Goal: Check status: Check status

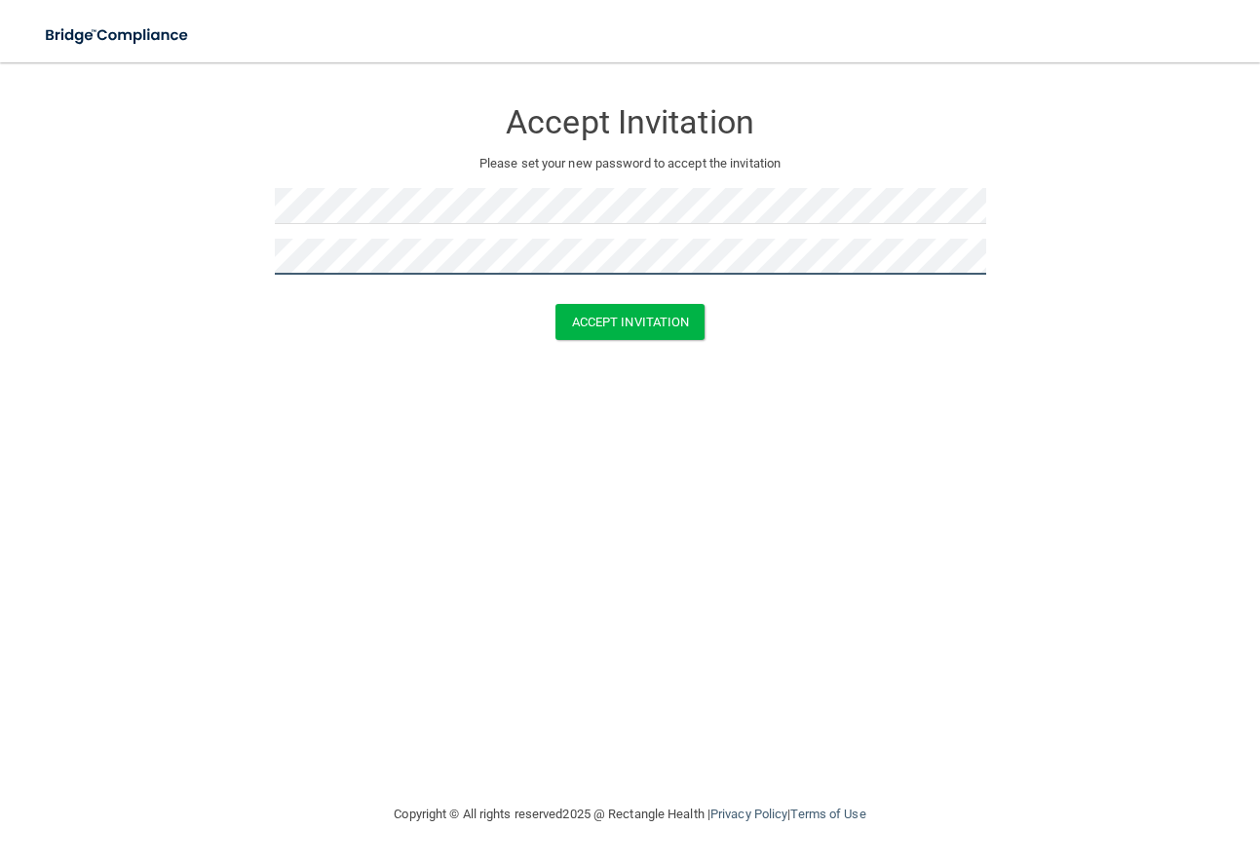
click at [555, 304] on button "Accept Invitation" at bounding box center [630, 322] width 150 height 36
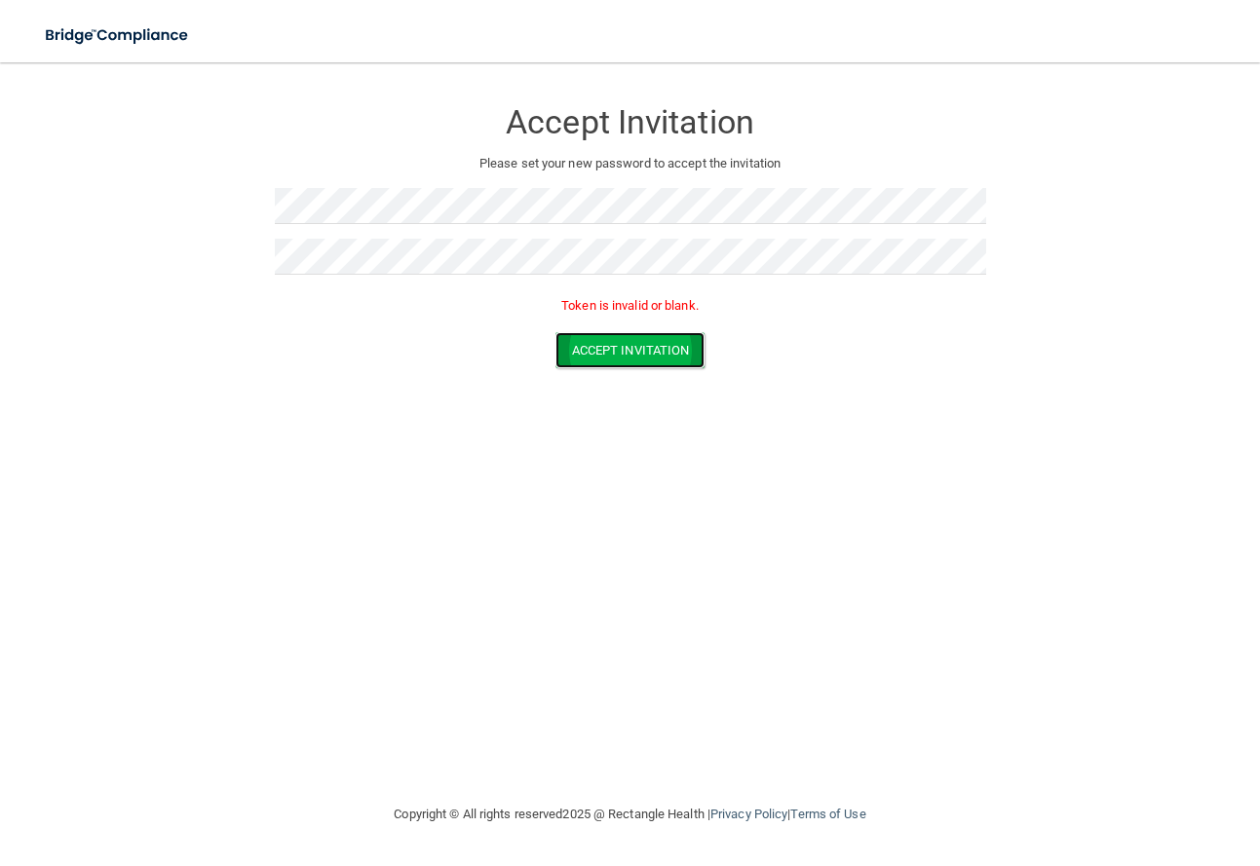
click at [677, 351] on button "Accept Invitation" at bounding box center [630, 350] width 150 height 36
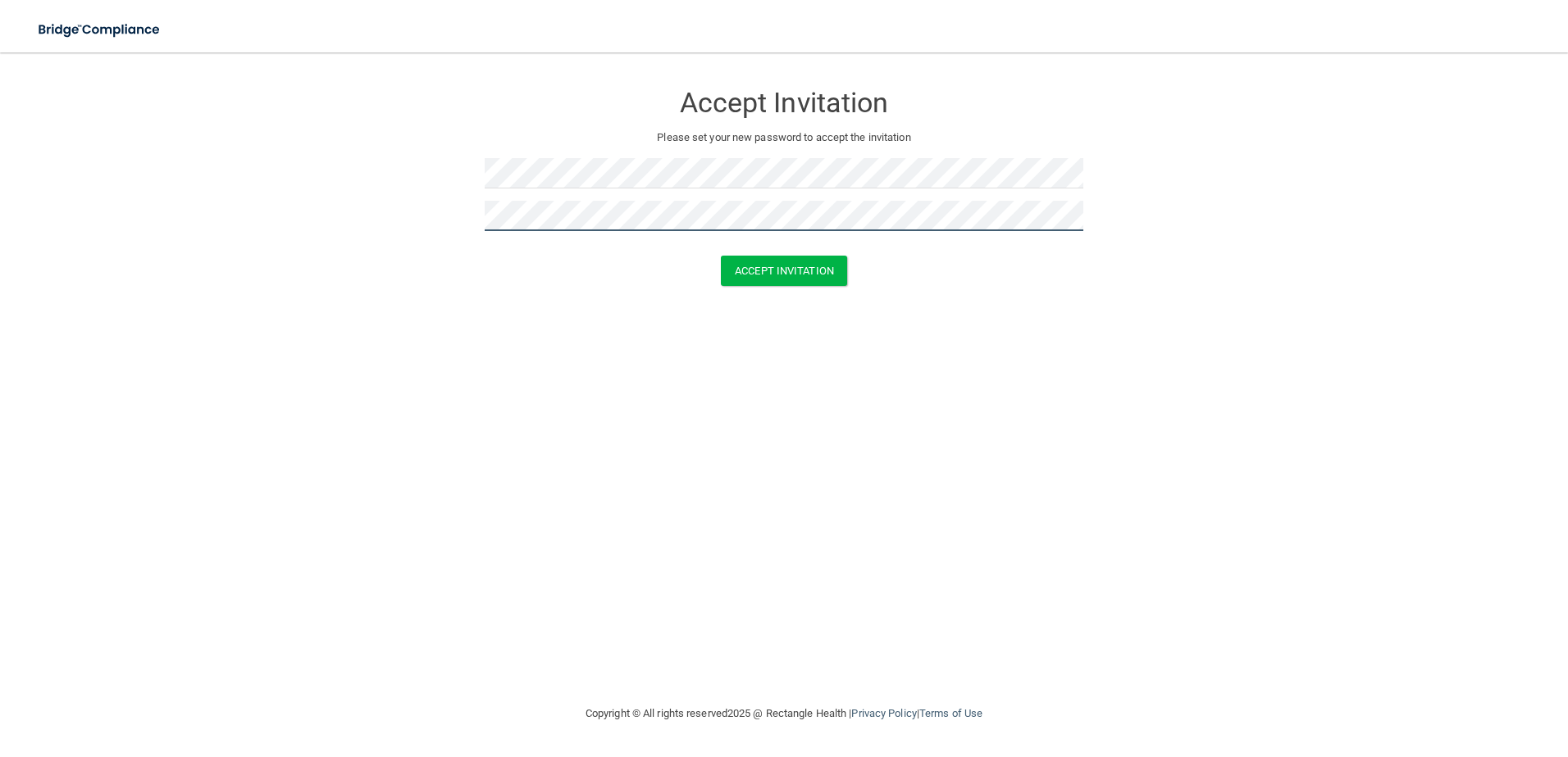
click at [720, 256] on button "Accept Invitation" at bounding box center [784, 271] width 126 height 30
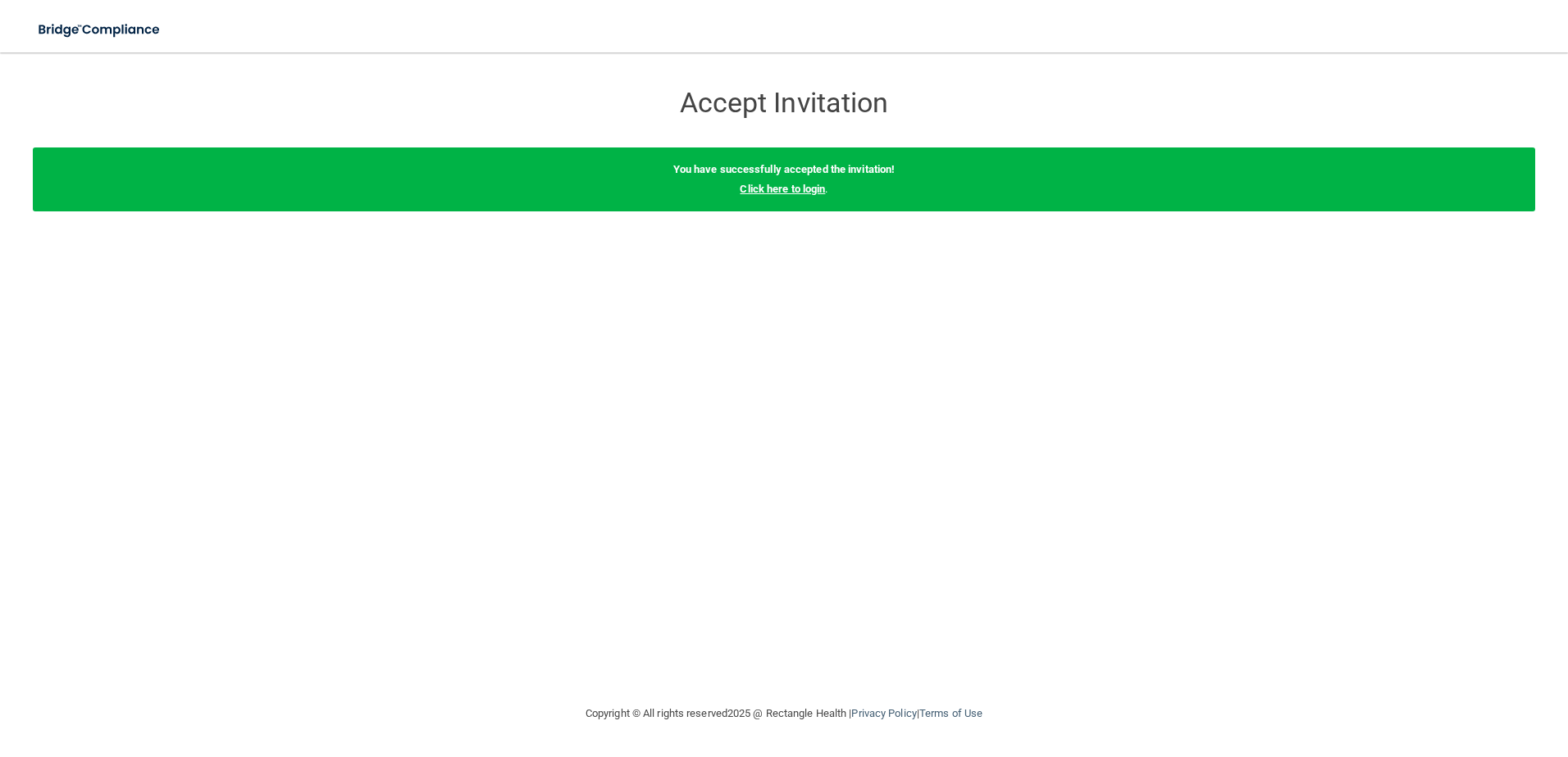
click at [816, 193] on link "Click here to login" at bounding box center [782, 188] width 85 height 13
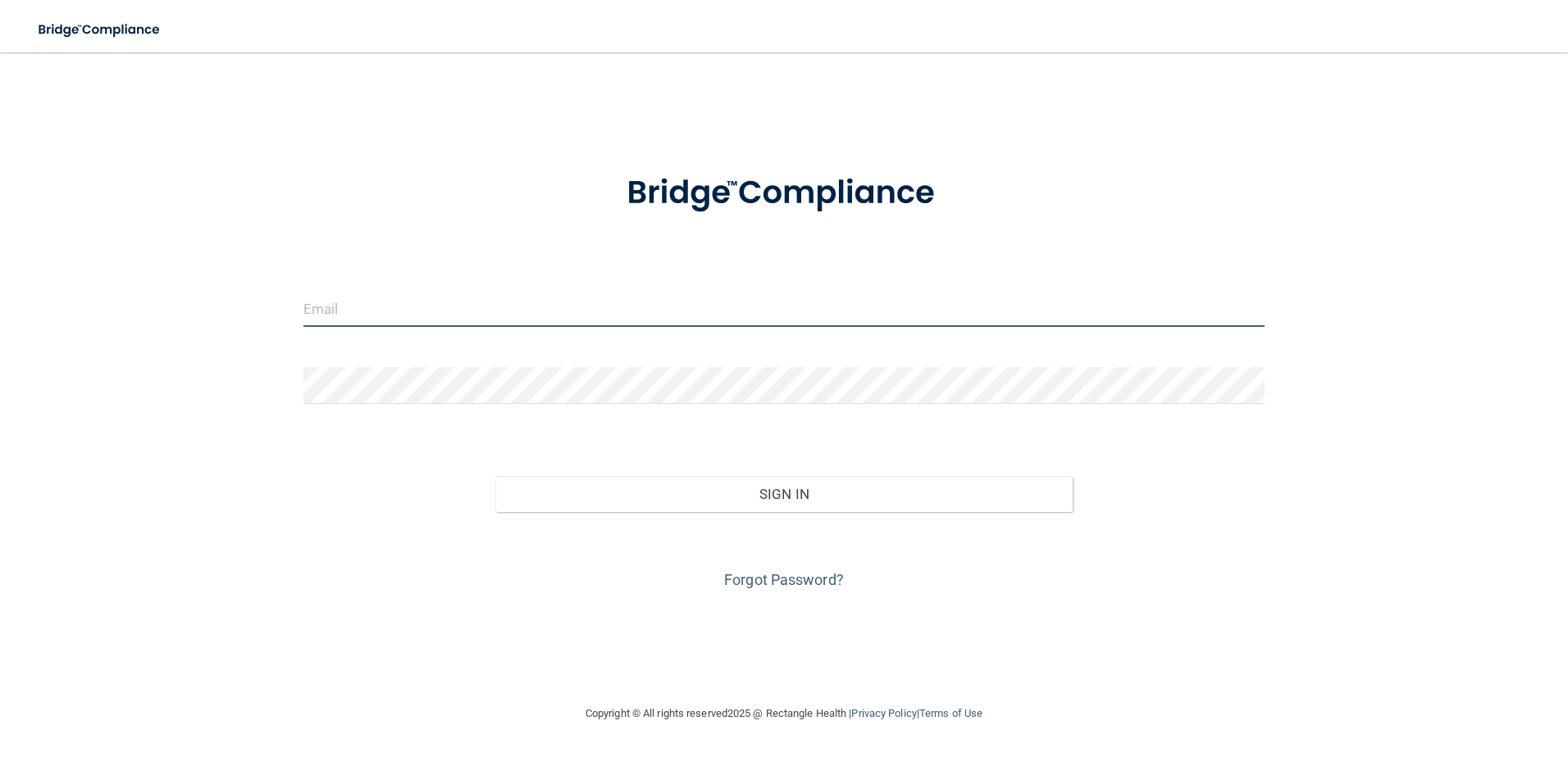
click at [554, 314] on input "email" at bounding box center [784, 309] width 962 height 37
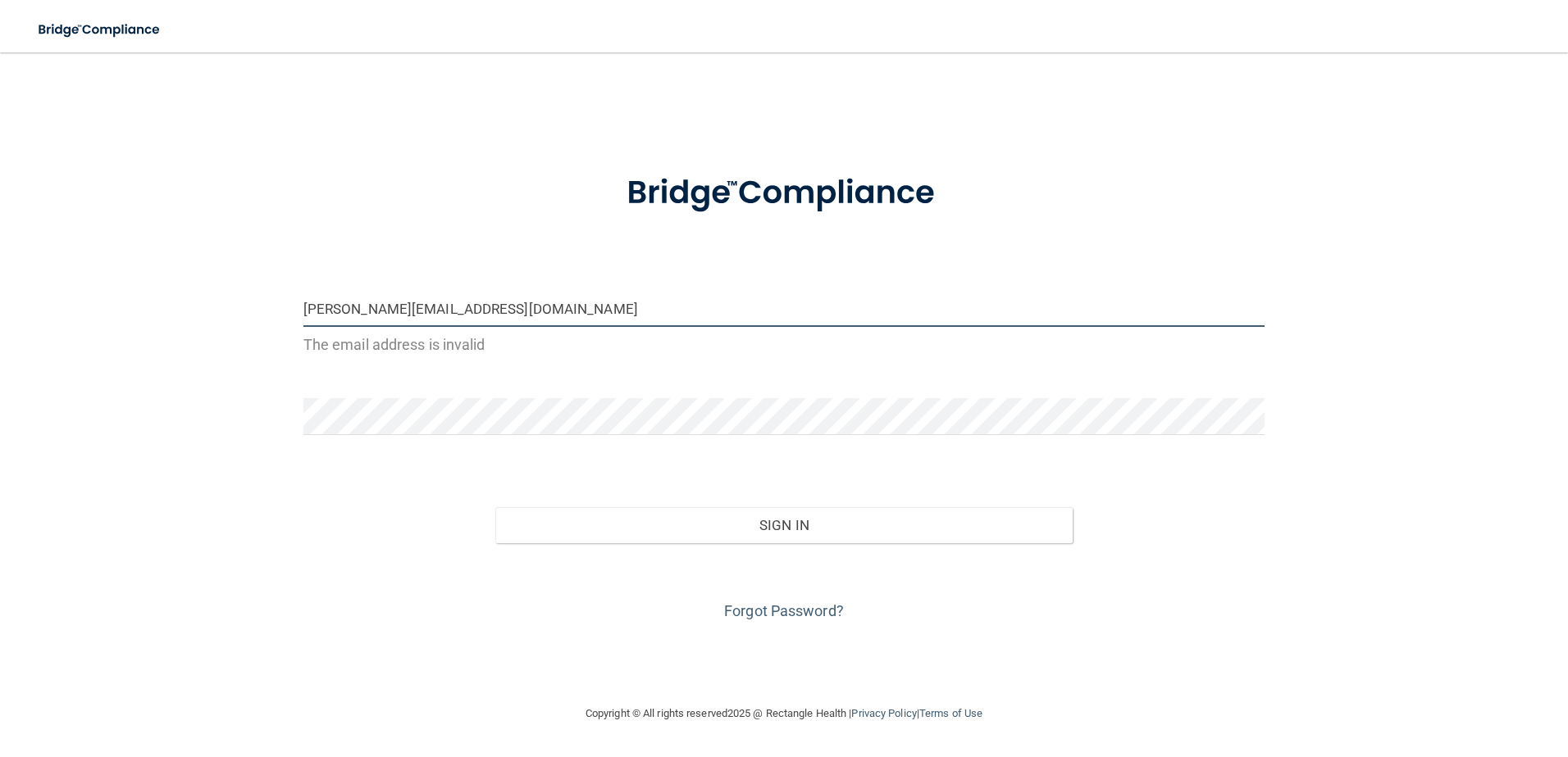
type input "[PERSON_NAME][EMAIL_ADDRESS][DOMAIN_NAME]"
click at [496, 507] on button "Sign In" at bounding box center [784, 525] width 577 height 36
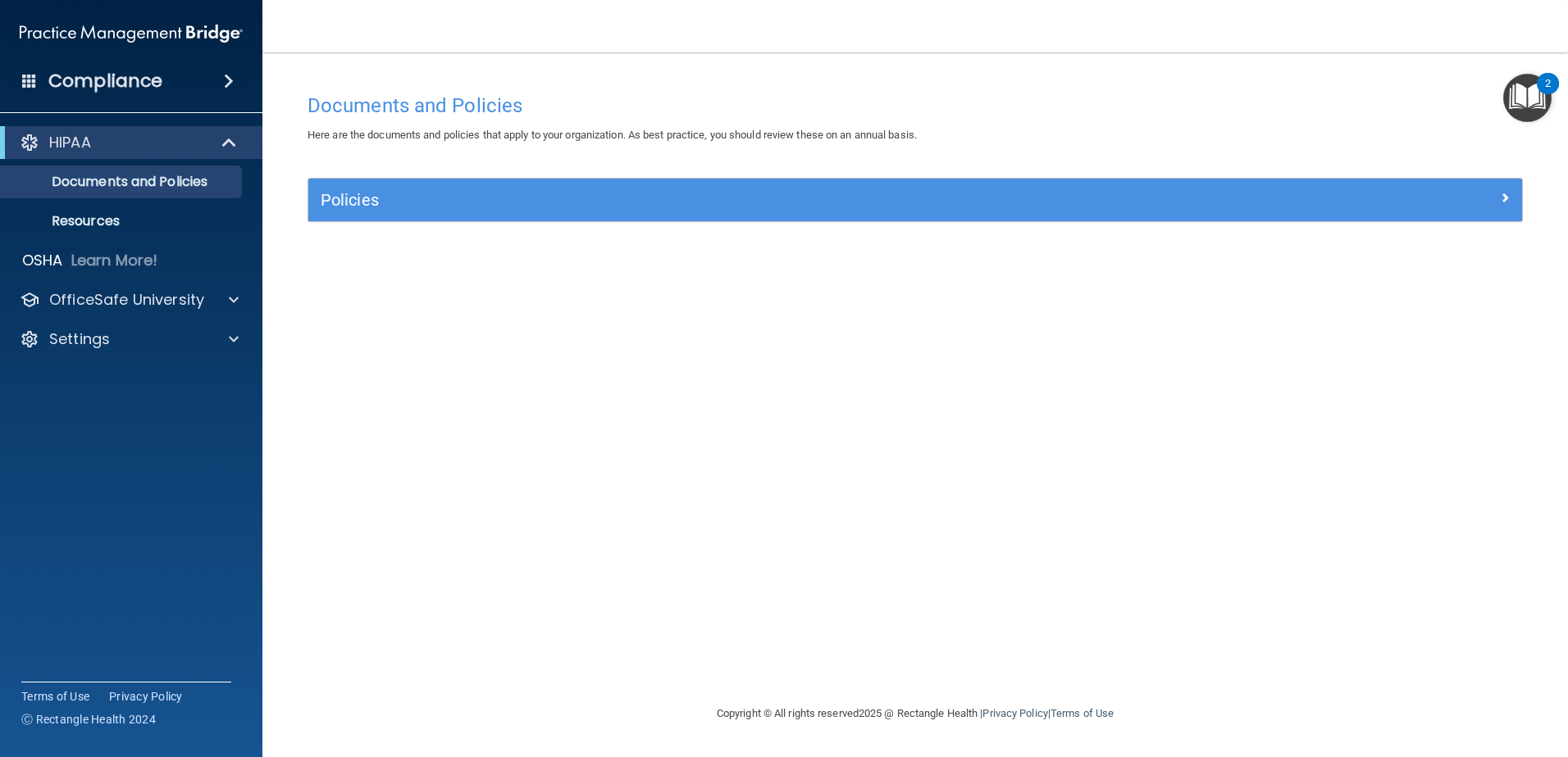
click at [1523, 95] on img "Open Resource Center, 2 new notifications" at bounding box center [1527, 98] width 48 height 48
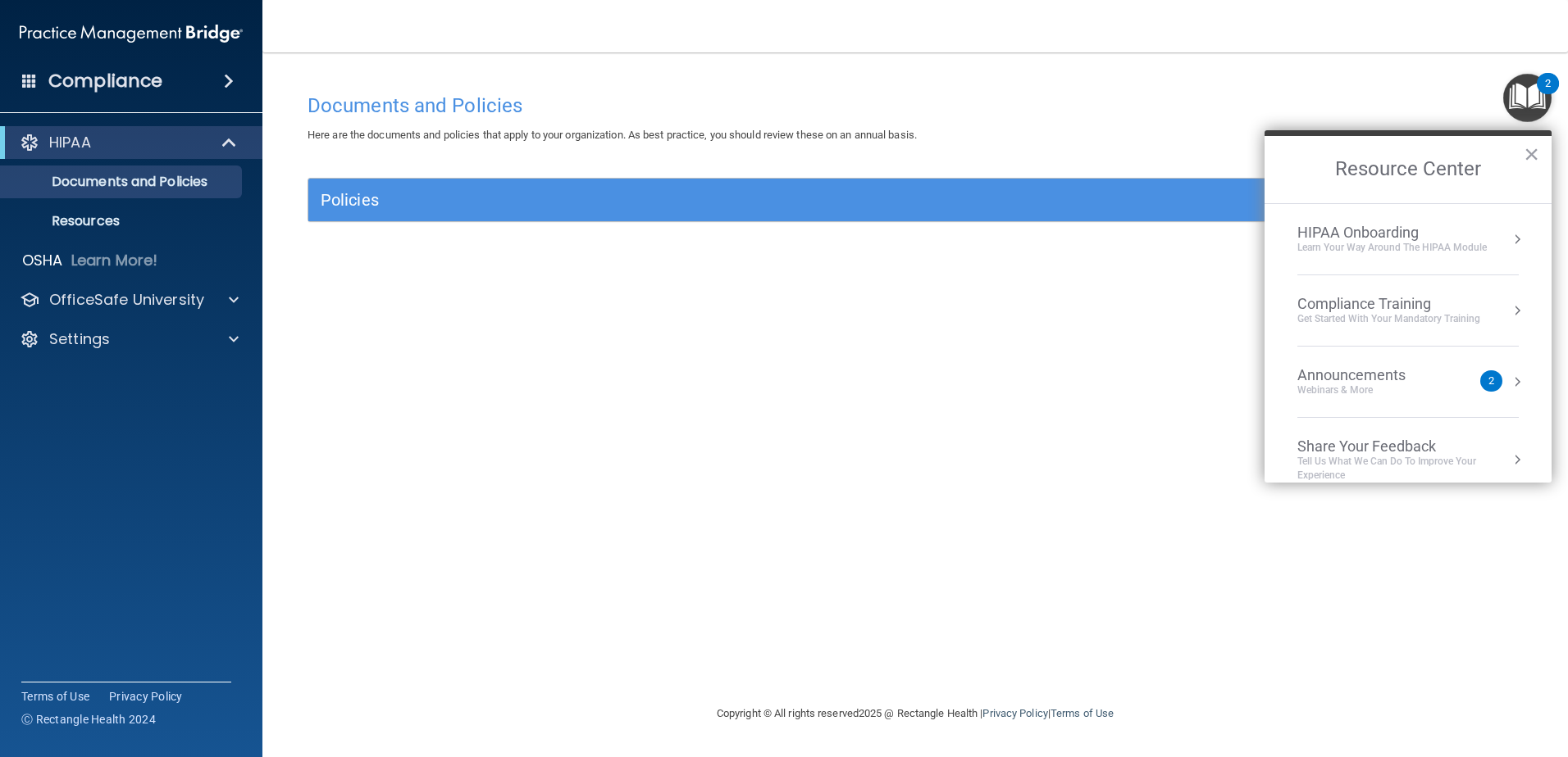
click at [831, 148] on div "Documents and Policies Here are the documents and policies that apply to your o…" at bounding box center [915, 394] width 1240 height 619
click at [167, 79] on div "Compliance" at bounding box center [131, 81] width 263 height 36
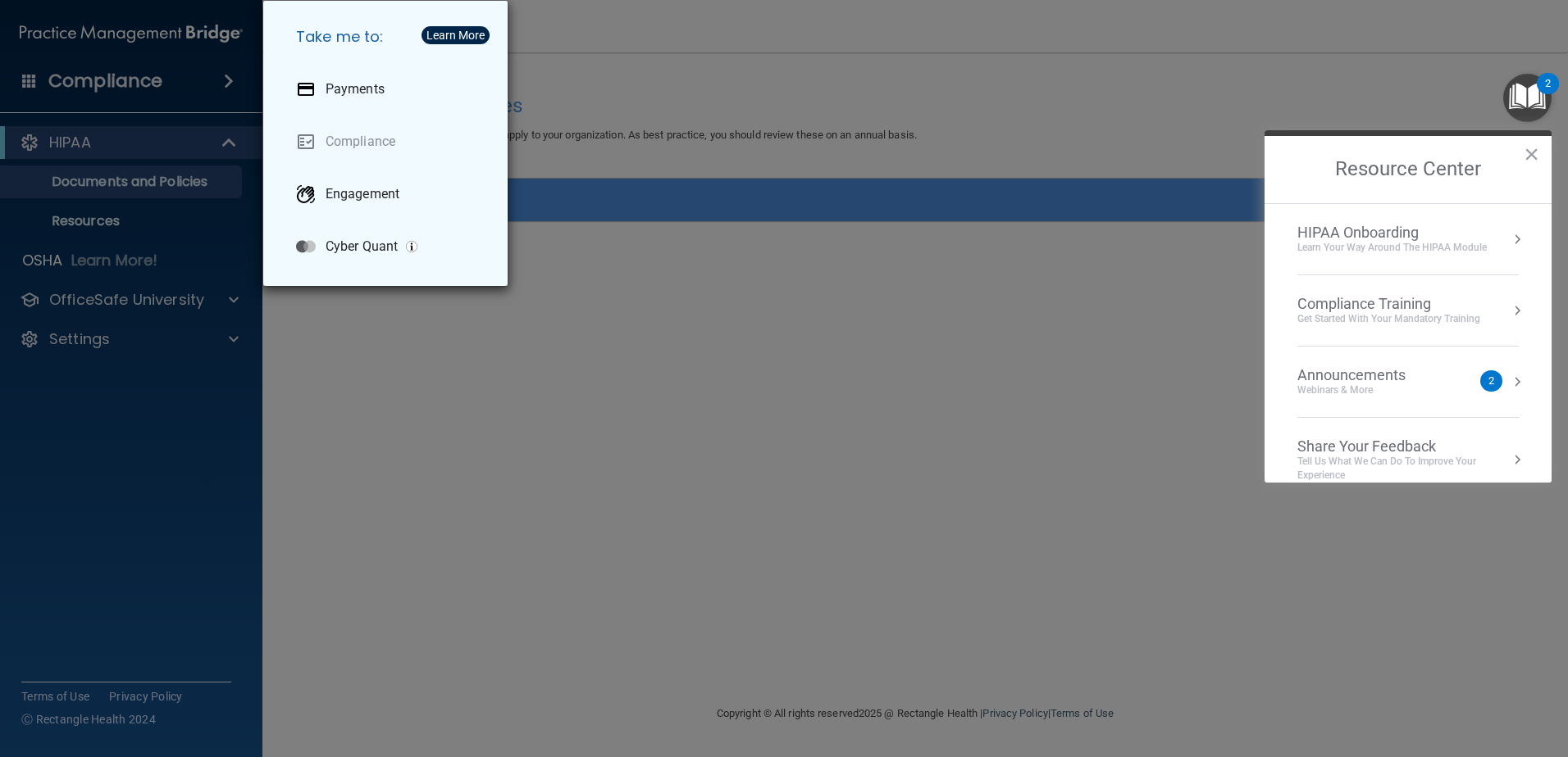
click at [353, 441] on div "Take me to: Payments Compliance Engagement Cyber Quant" at bounding box center [784, 378] width 1568 height 757
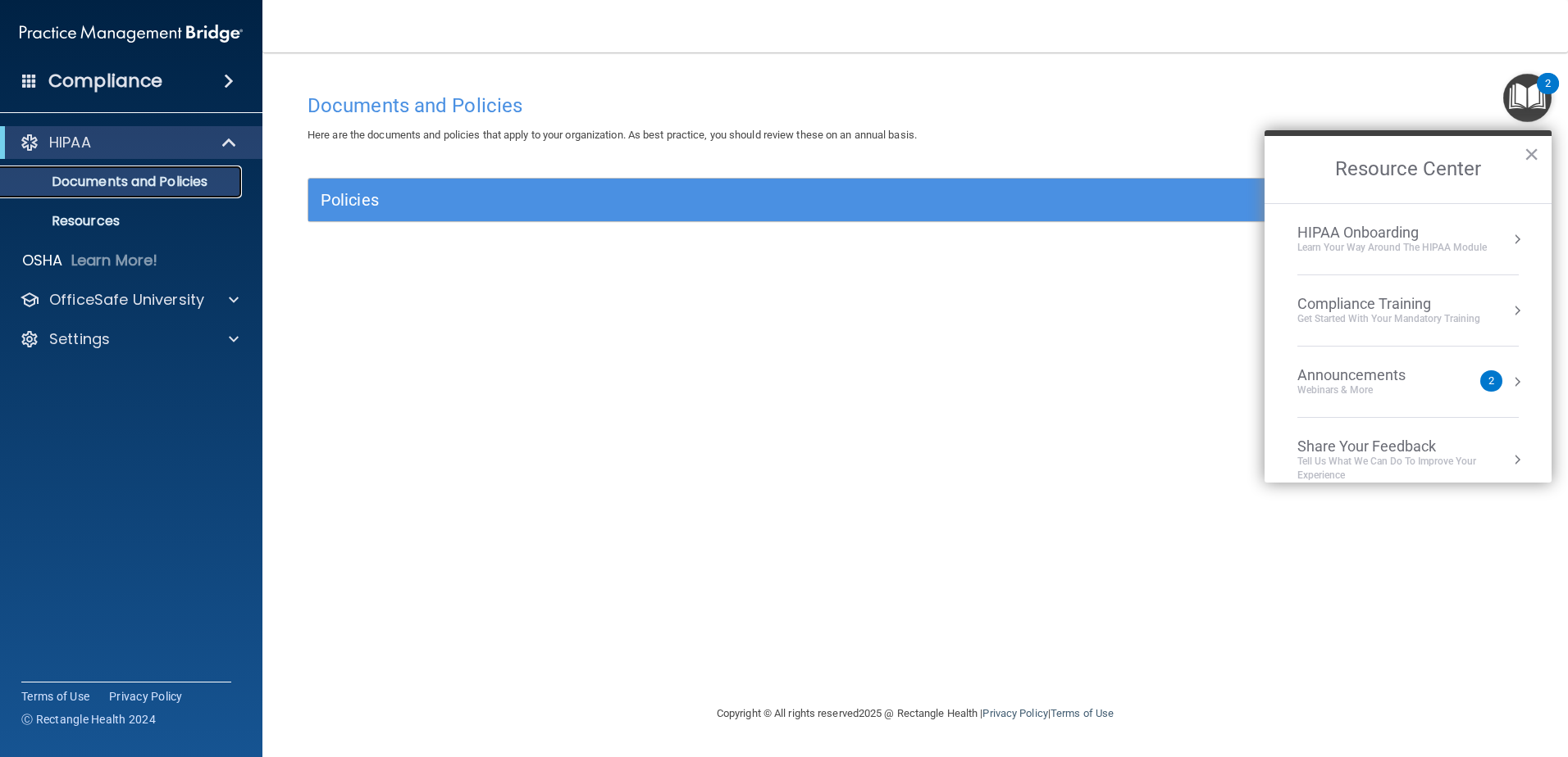
click at [160, 177] on p "Documents and Policies" at bounding box center [123, 182] width 224 height 16
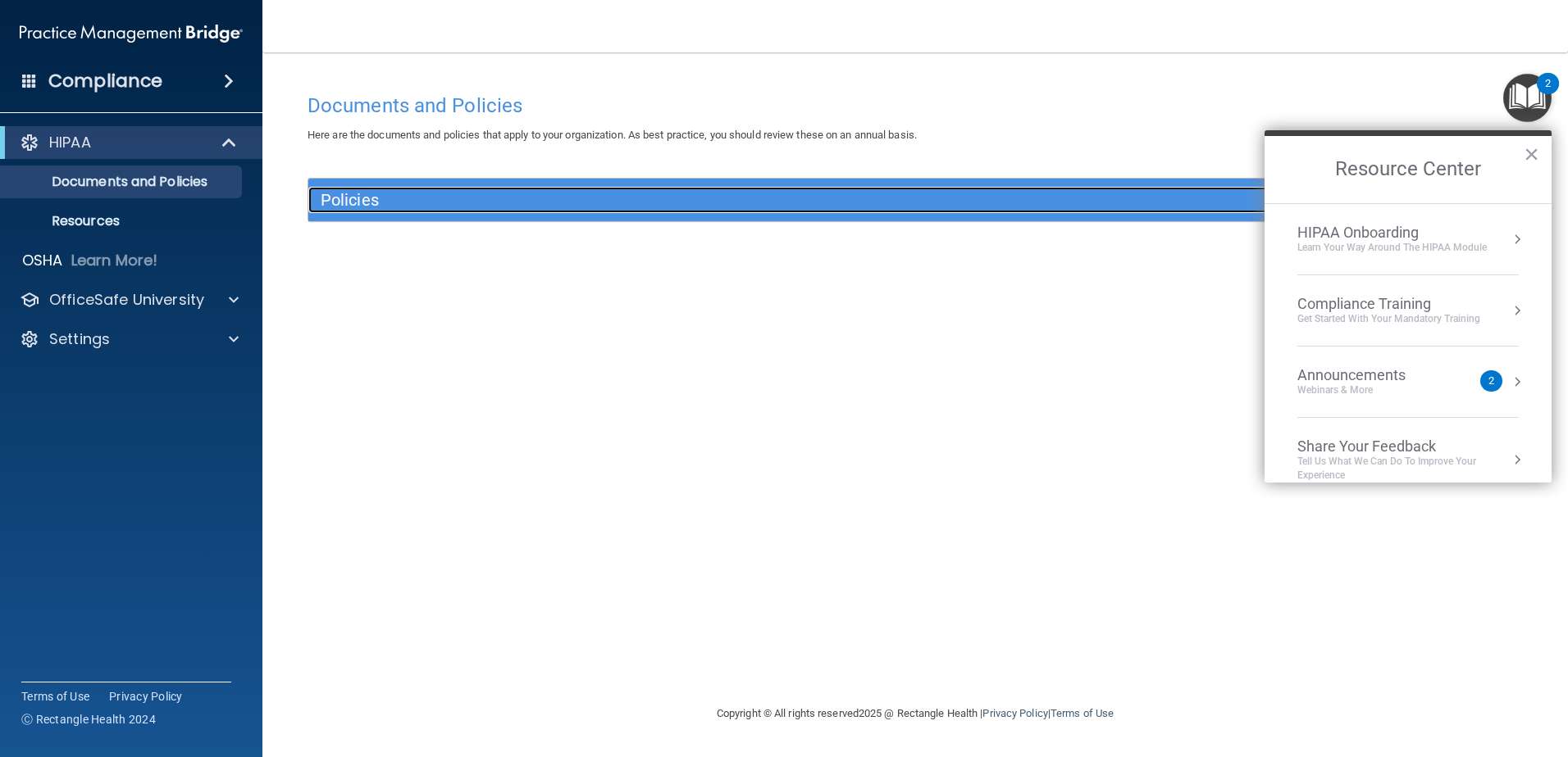
click at [390, 207] on h5 "Policies" at bounding box center [763, 199] width 885 height 18
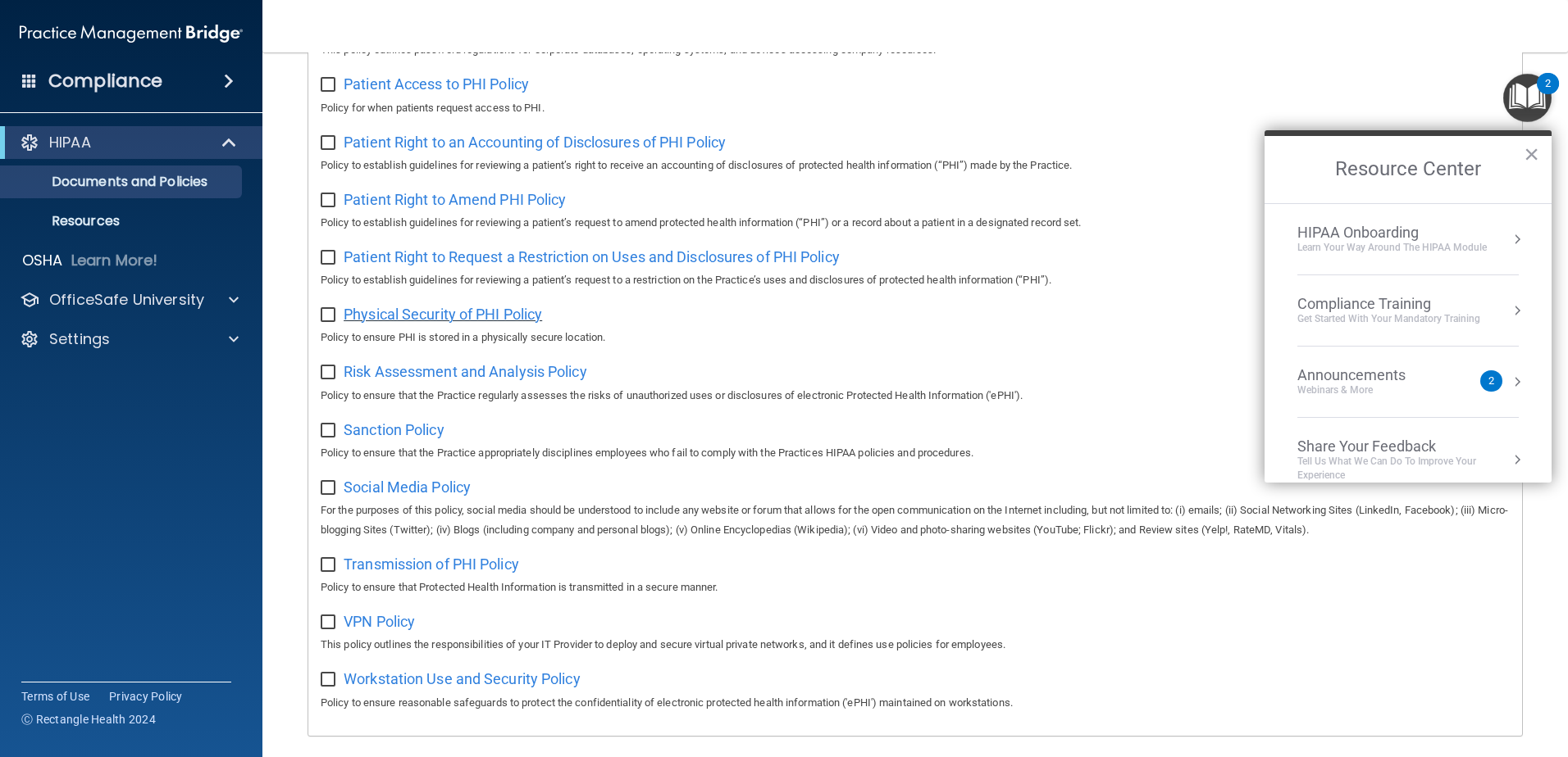
scroll to position [887, 0]
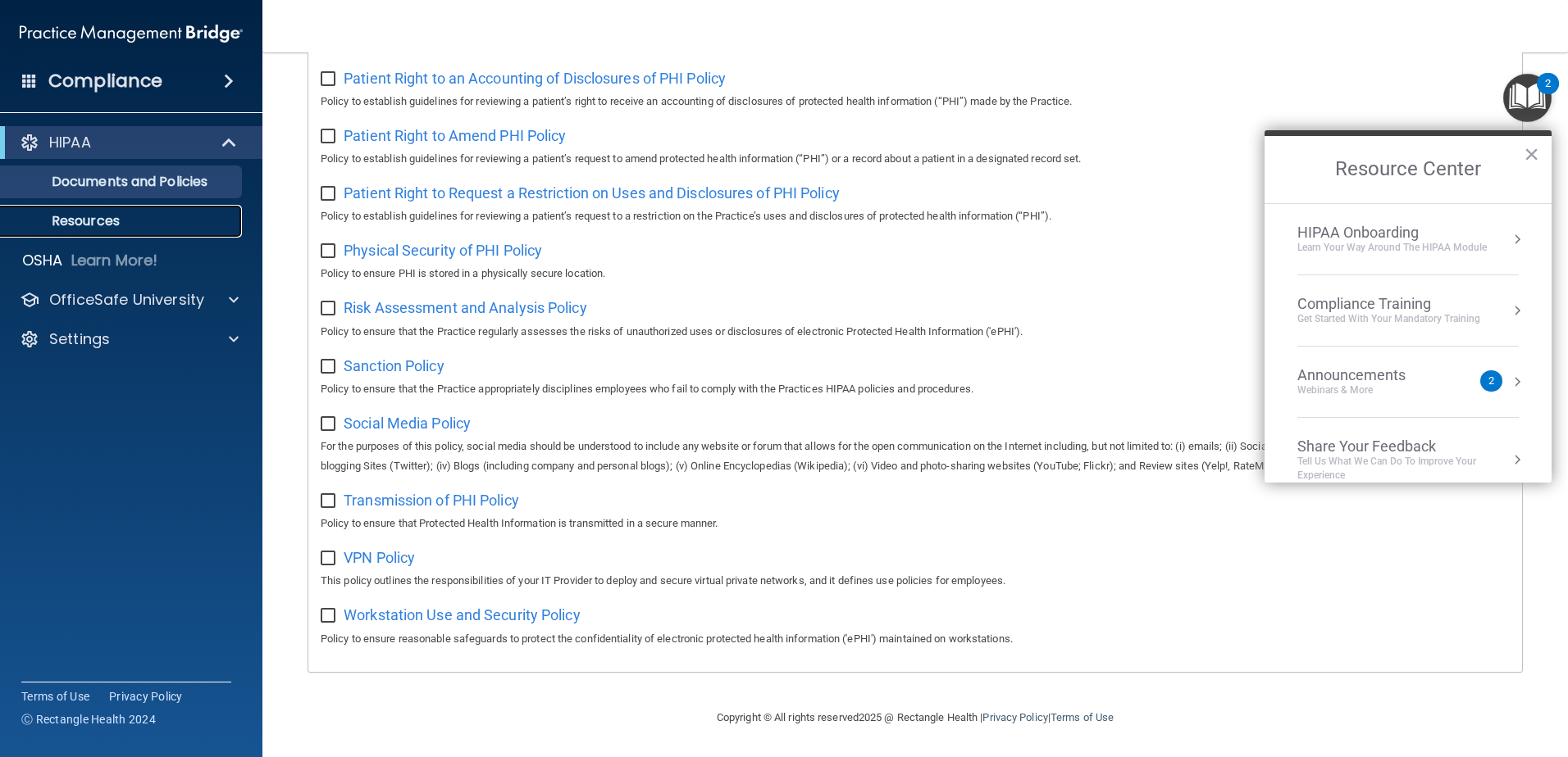
click at [97, 224] on p "Resources" at bounding box center [123, 220] width 224 height 16
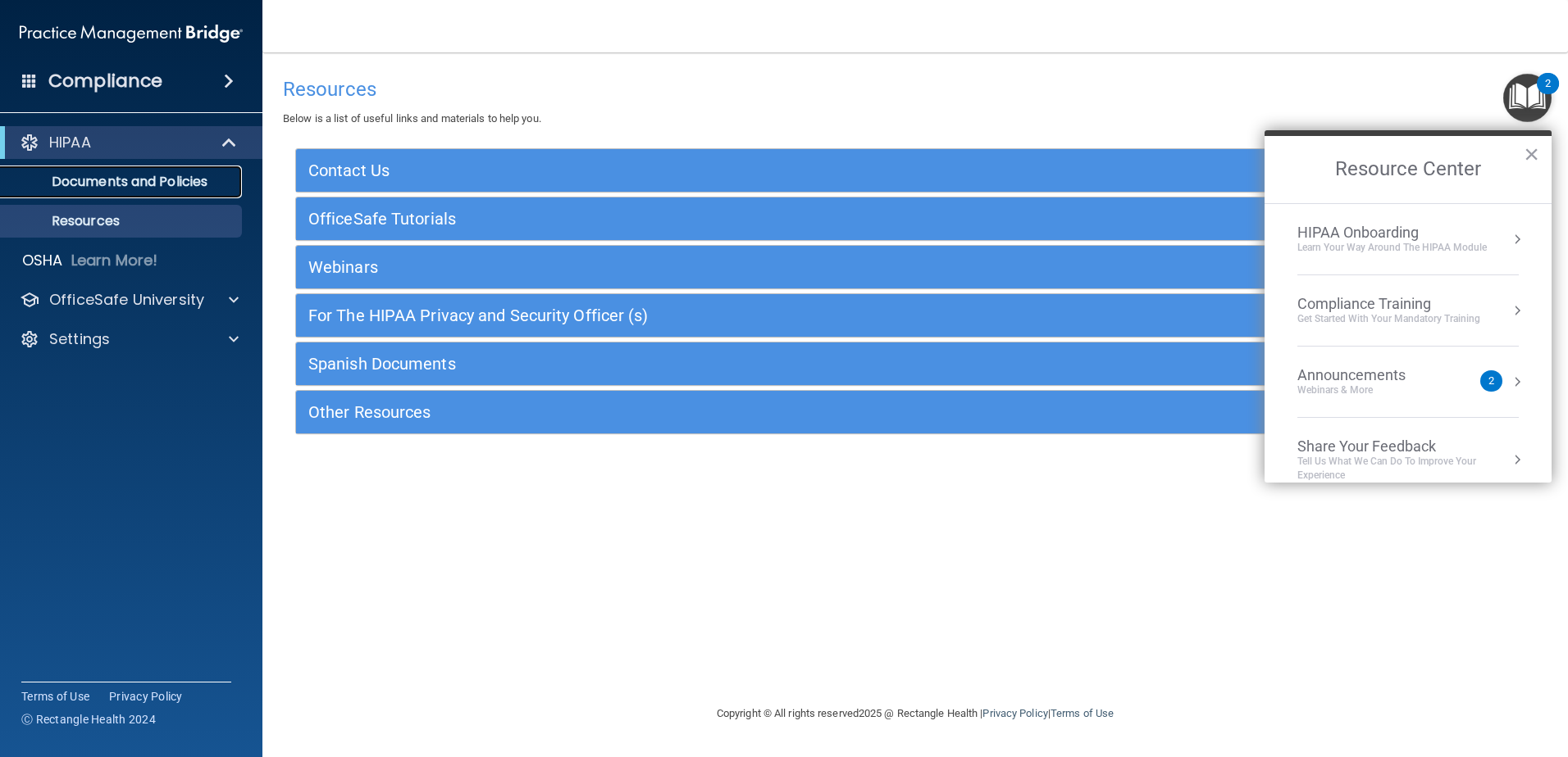
click at [111, 180] on p "Documents and Policies" at bounding box center [123, 182] width 224 height 16
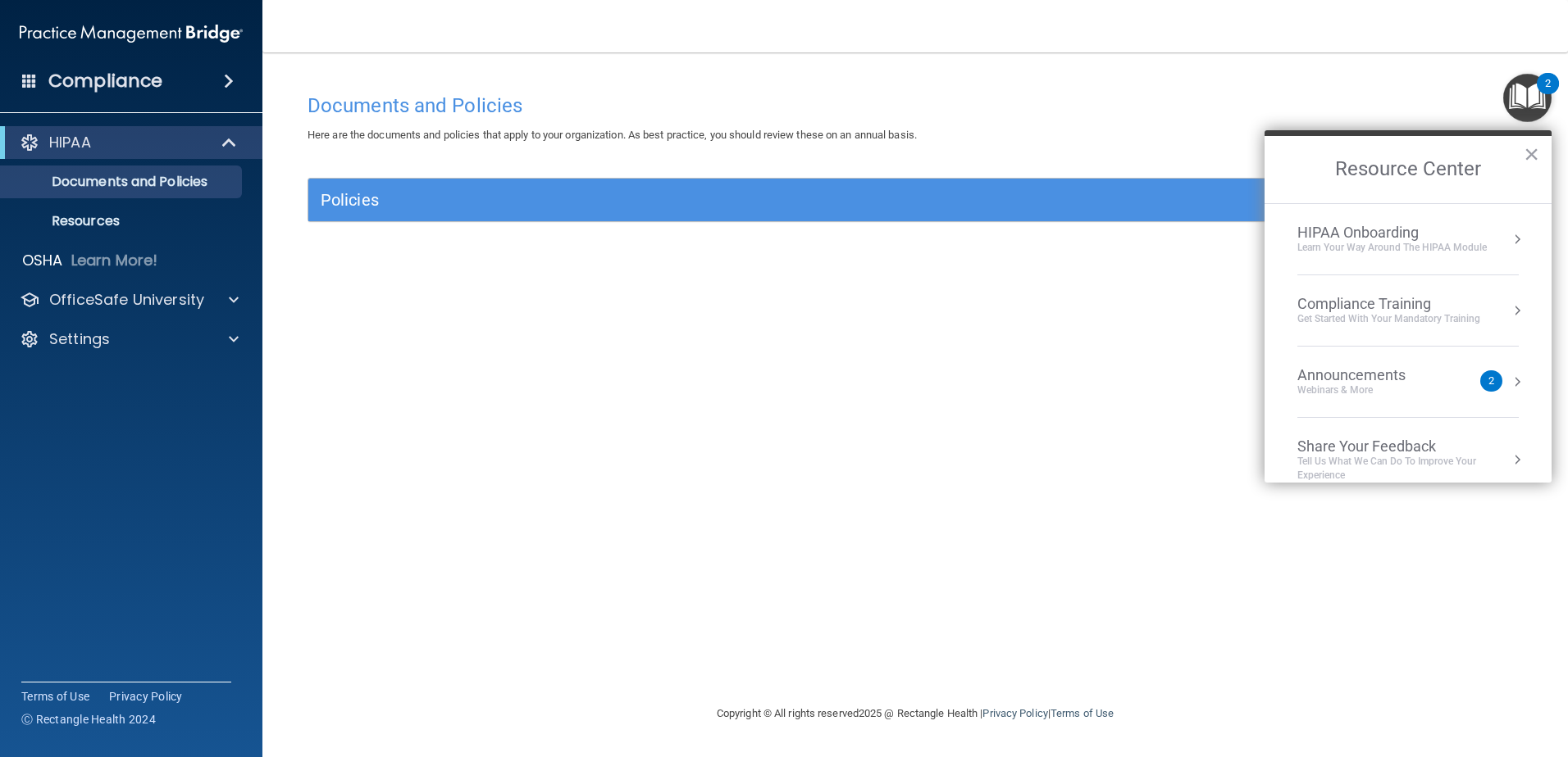
click at [1407, 388] on div "Webinars & More" at bounding box center [1368, 390] width 141 height 14
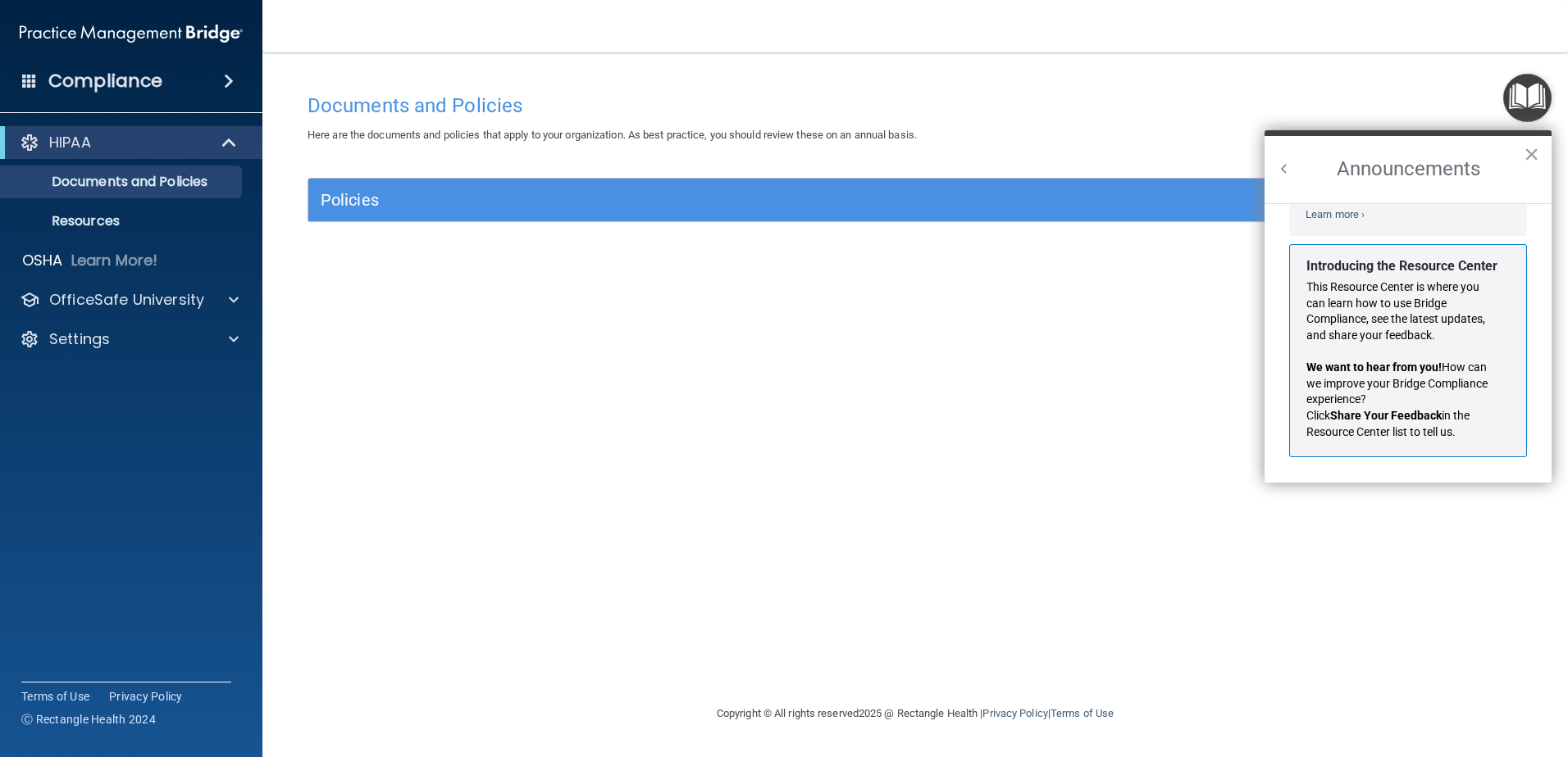
scroll to position [288, 0]
click at [1535, 156] on button "×" at bounding box center [1531, 154] width 16 height 26
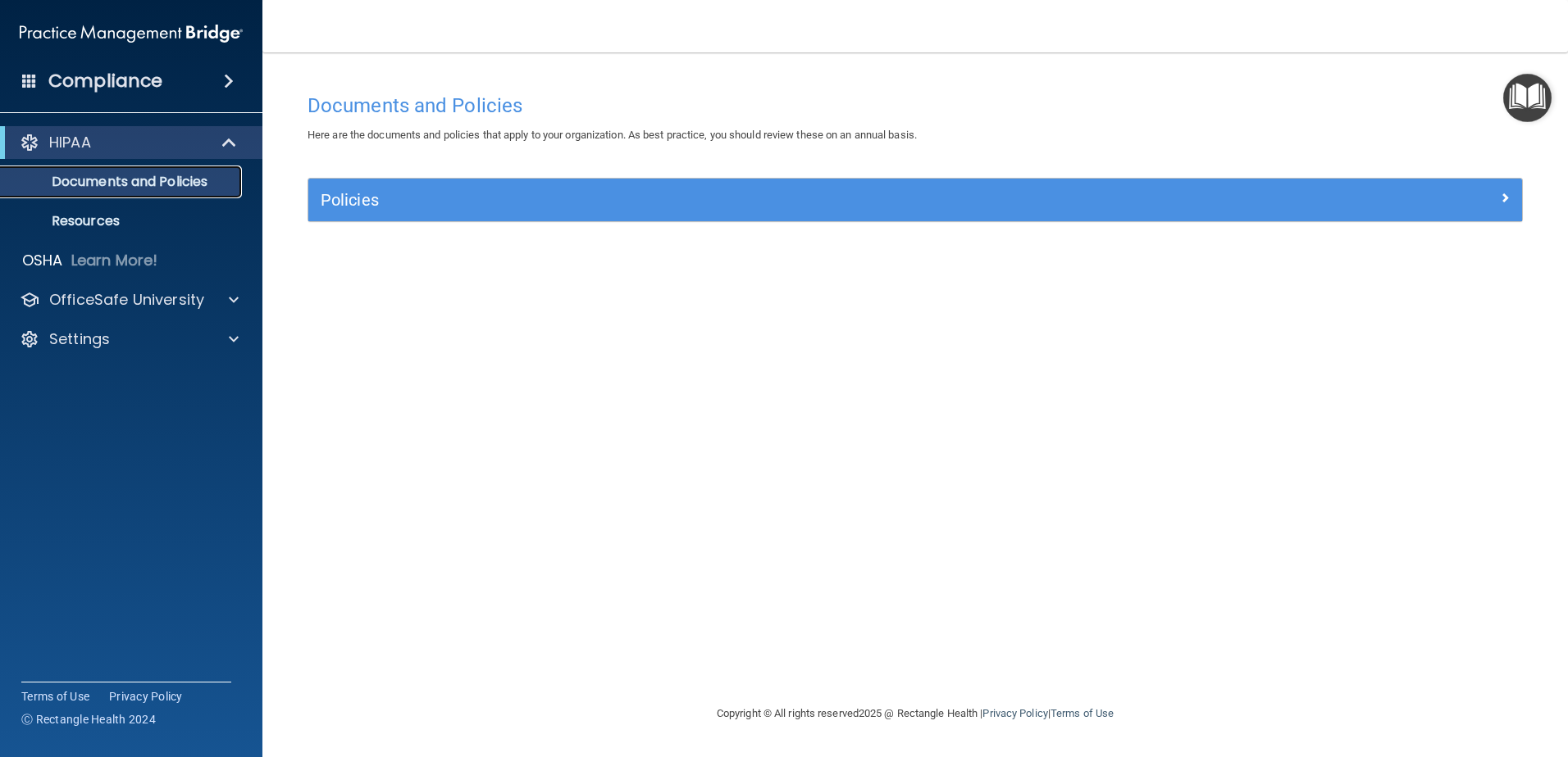
click at [130, 176] on p "Documents and Policies" at bounding box center [123, 182] width 224 height 16
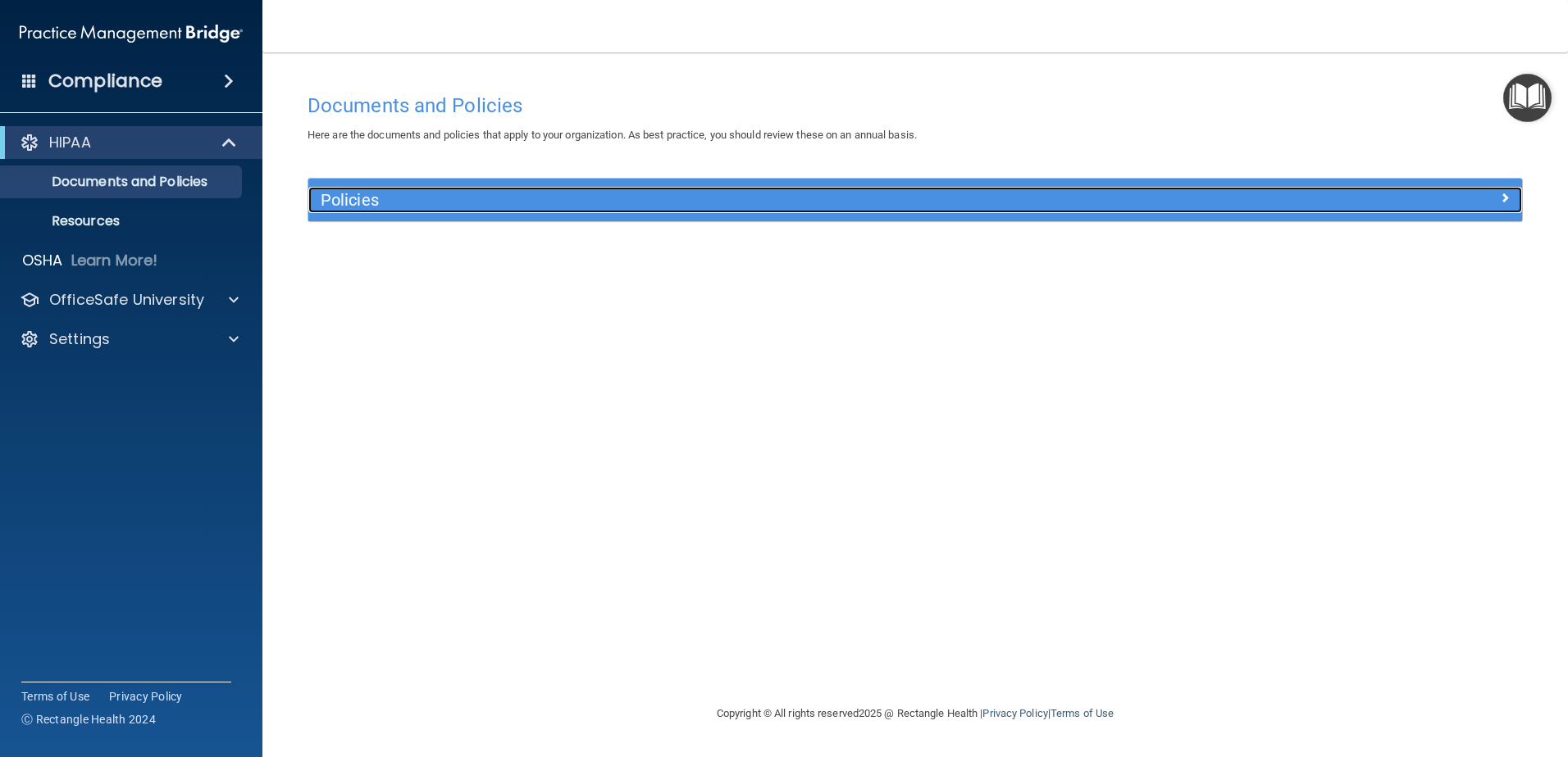
click at [405, 200] on h5 "Policies" at bounding box center [763, 199] width 885 height 18
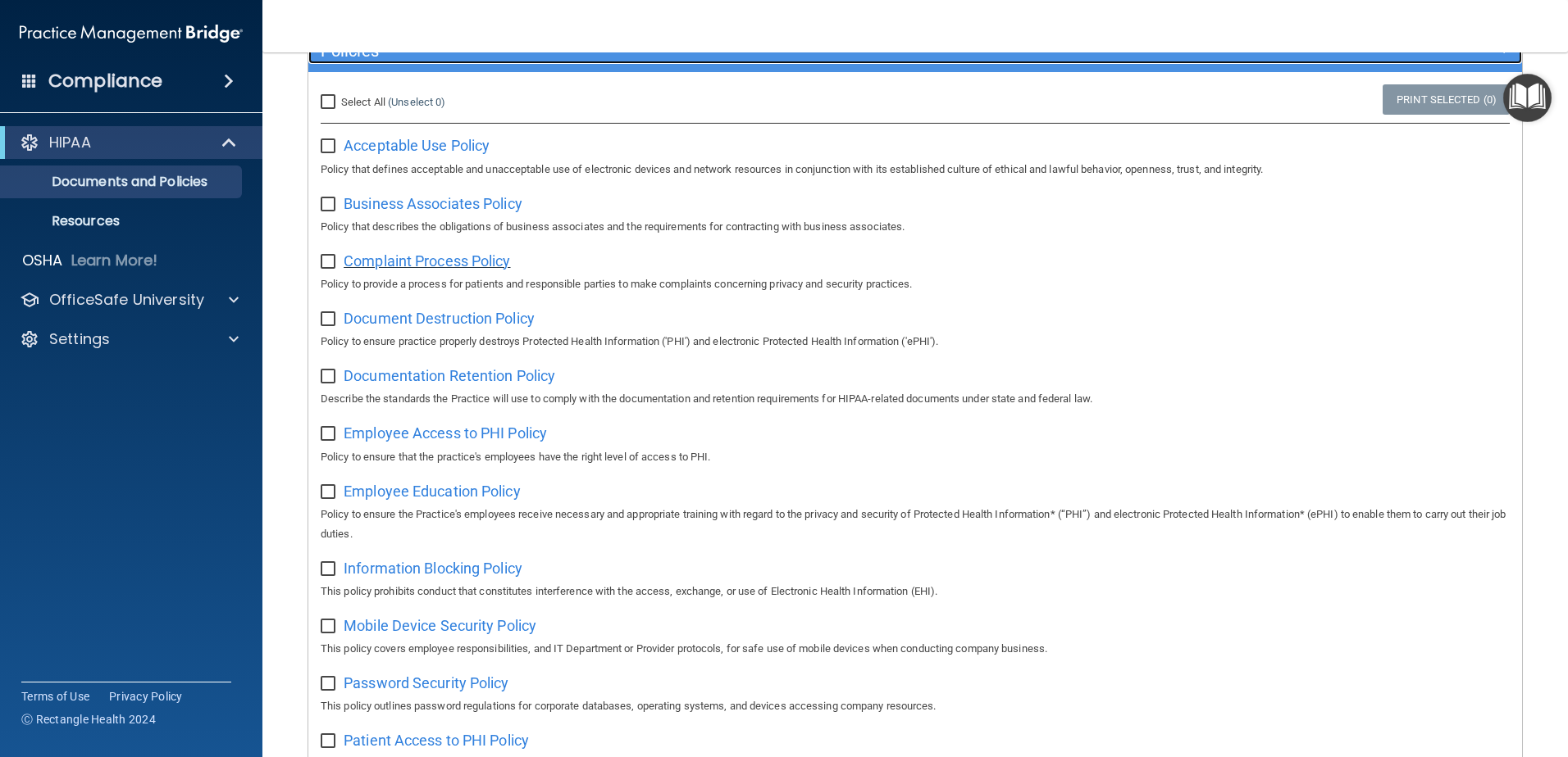
scroll to position [0, 0]
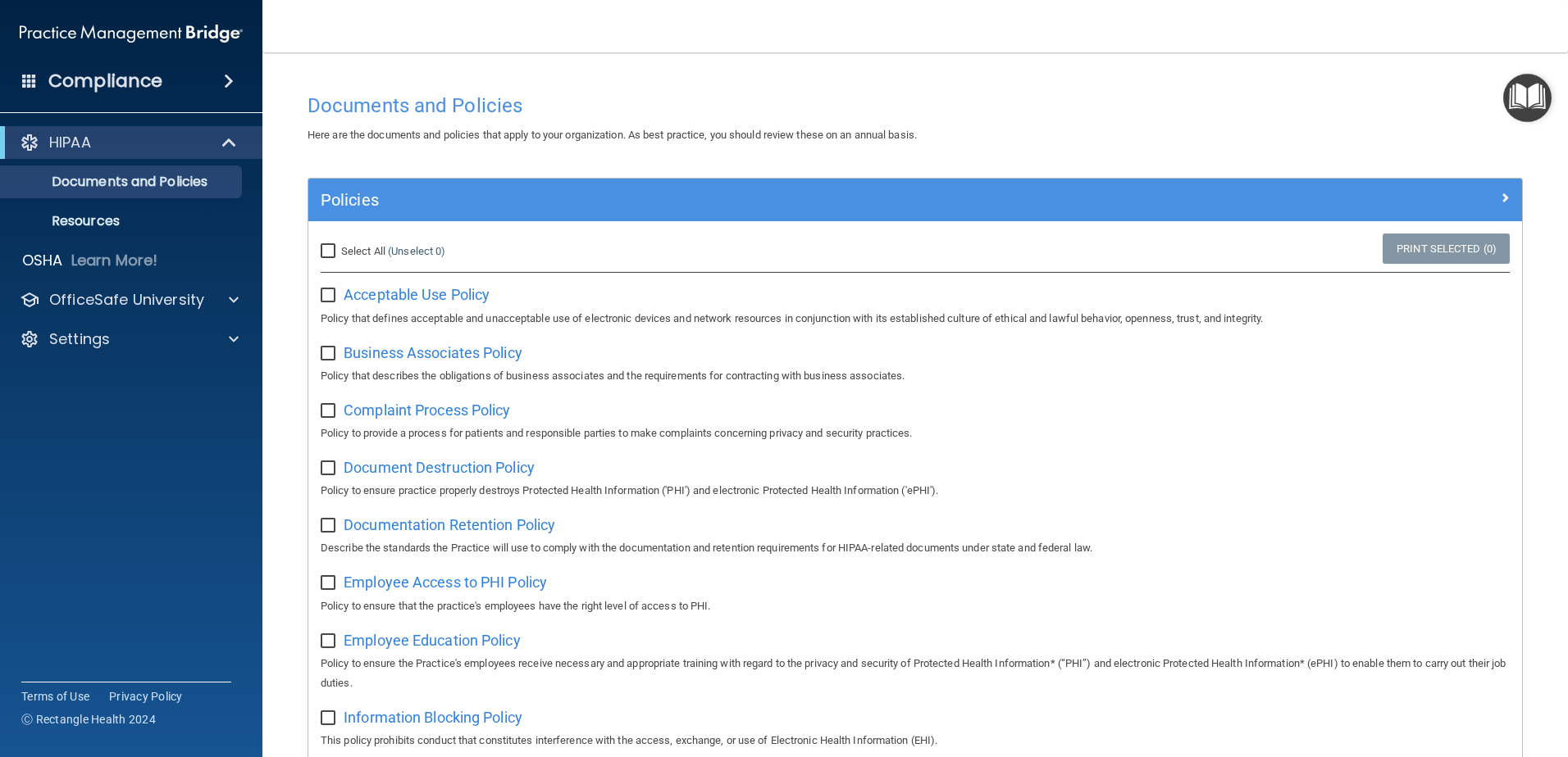
click at [237, 88] on div "Compliance" at bounding box center [131, 81] width 263 height 36
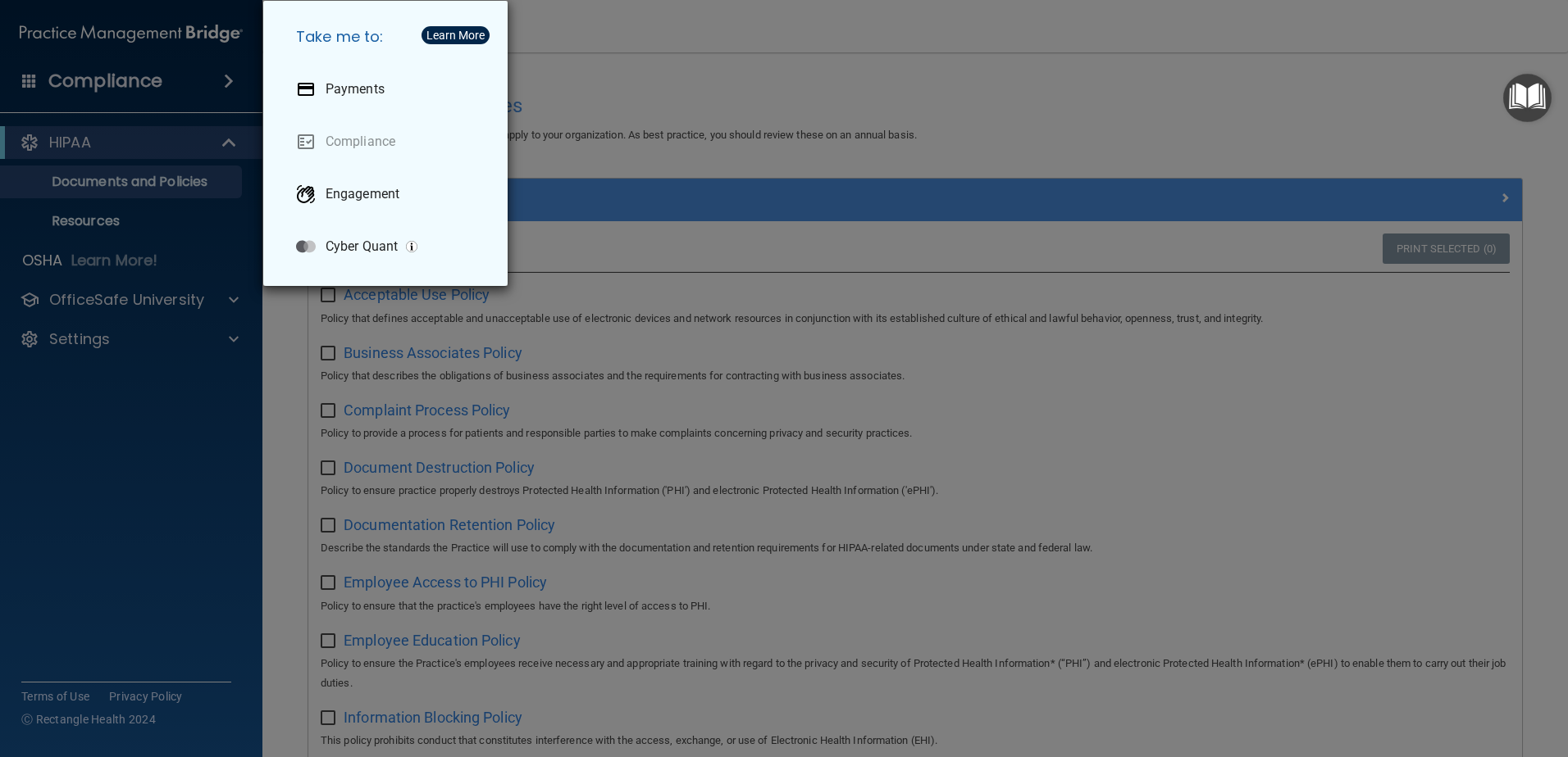
click at [94, 80] on div "Take me to: Payments Compliance Engagement Cyber Quant" at bounding box center [784, 378] width 1568 height 757
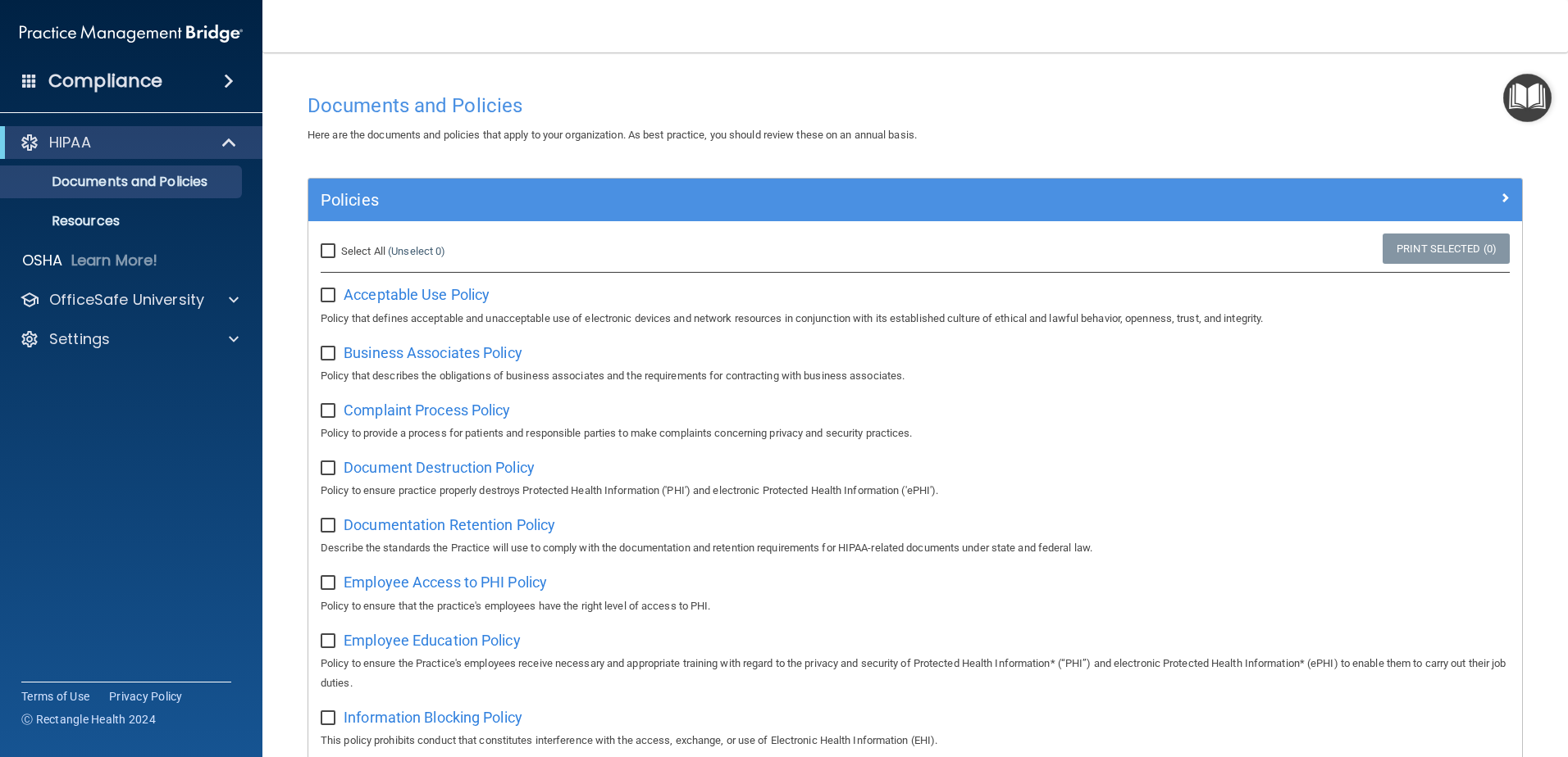
click at [28, 82] on span at bounding box center [29, 81] width 15 height 15
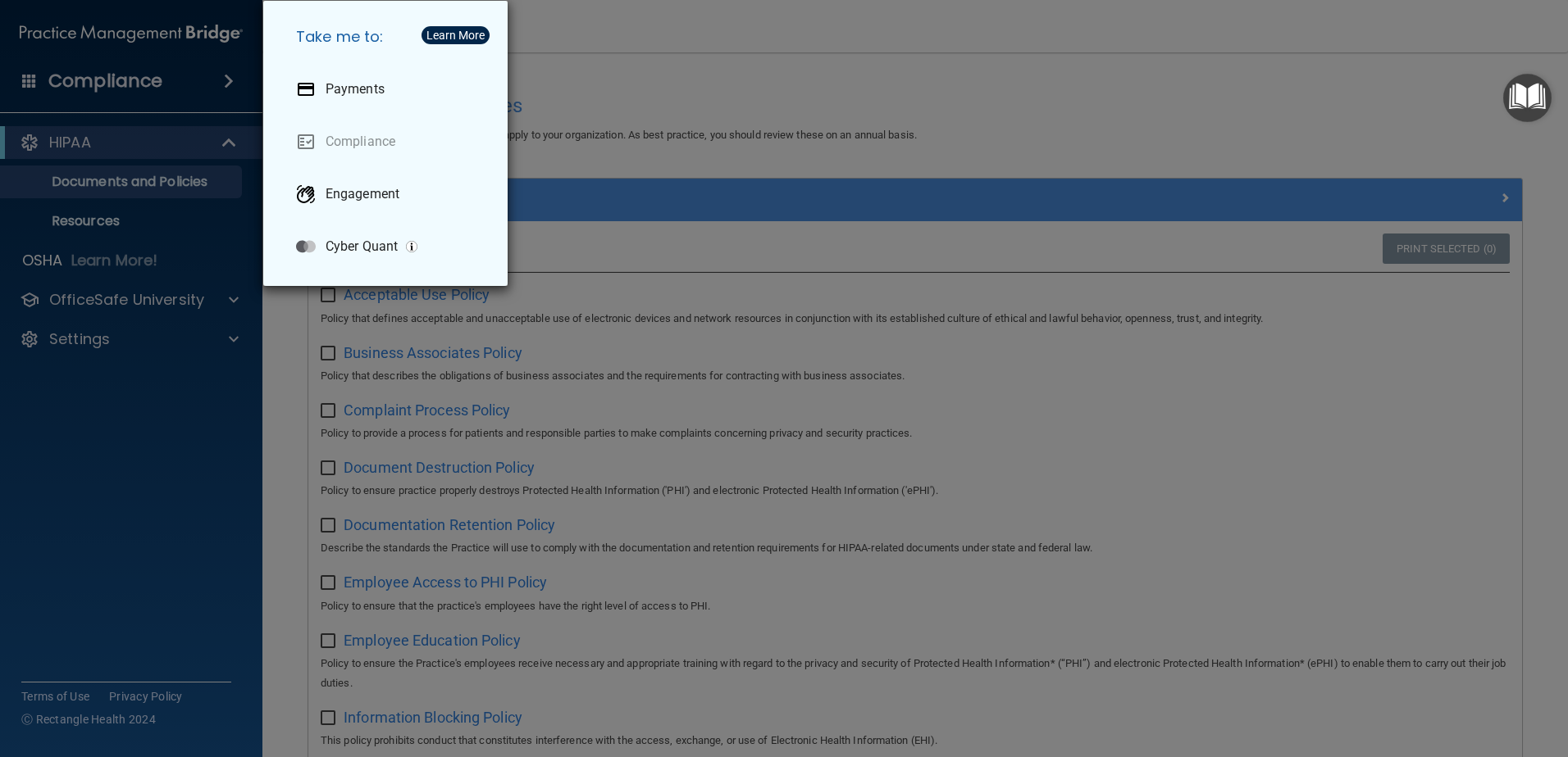
click at [720, 109] on div "Take me to: Payments Compliance Engagement Cyber Quant" at bounding box center [784, 378] width 1568 height 757
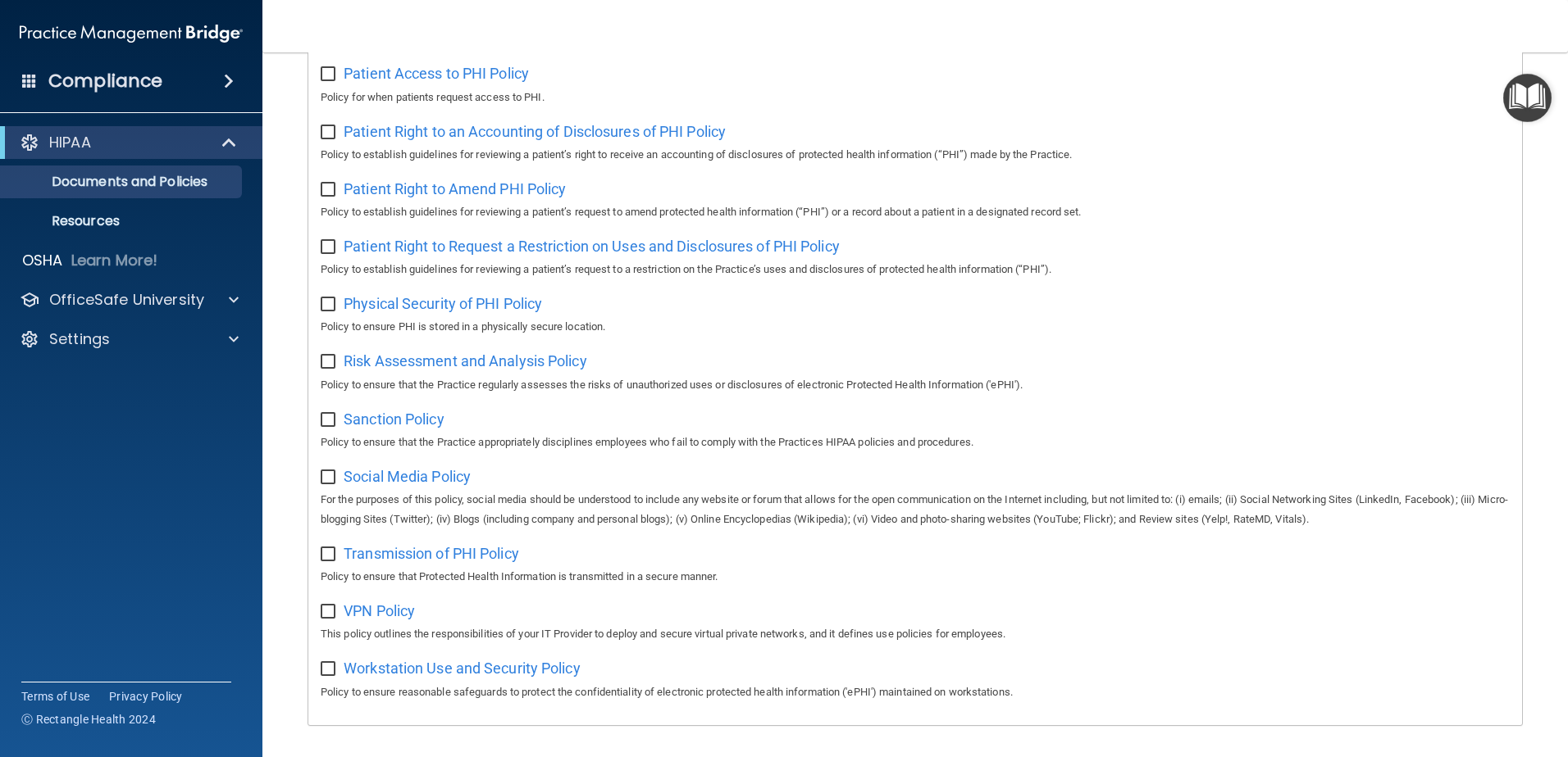
scroll to position [887, 0]
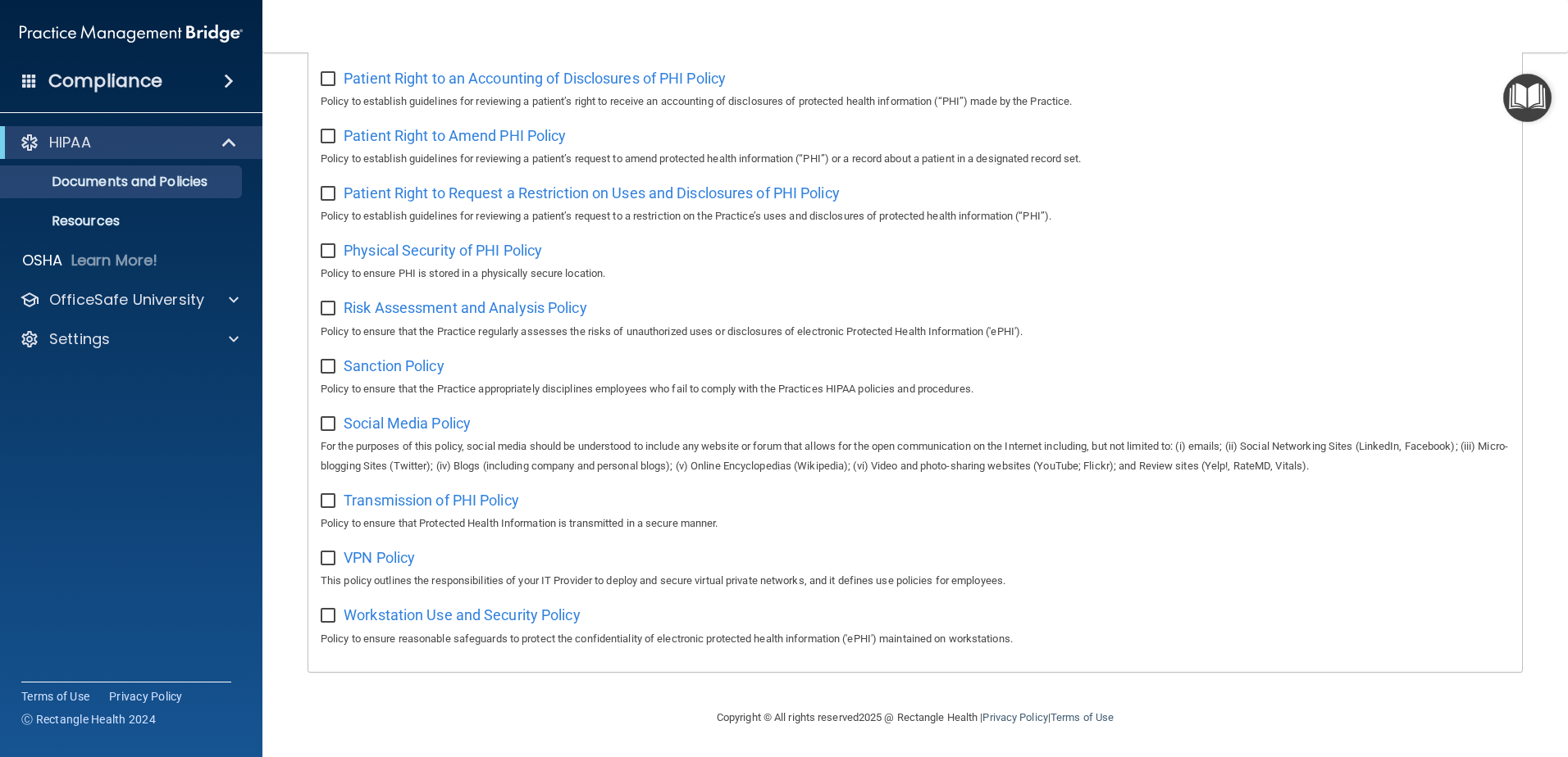
click at [331, 364] on input "checkbox" at bounding box center [330, 368] width 19 height 13
checkbox input "true"
click at [112, 338] on div "Settings" at bounding box center [109, 339] width 204 height 19
click at [101, 374] on p "My Account" at bounding box center [123, 378] width 224 height 16
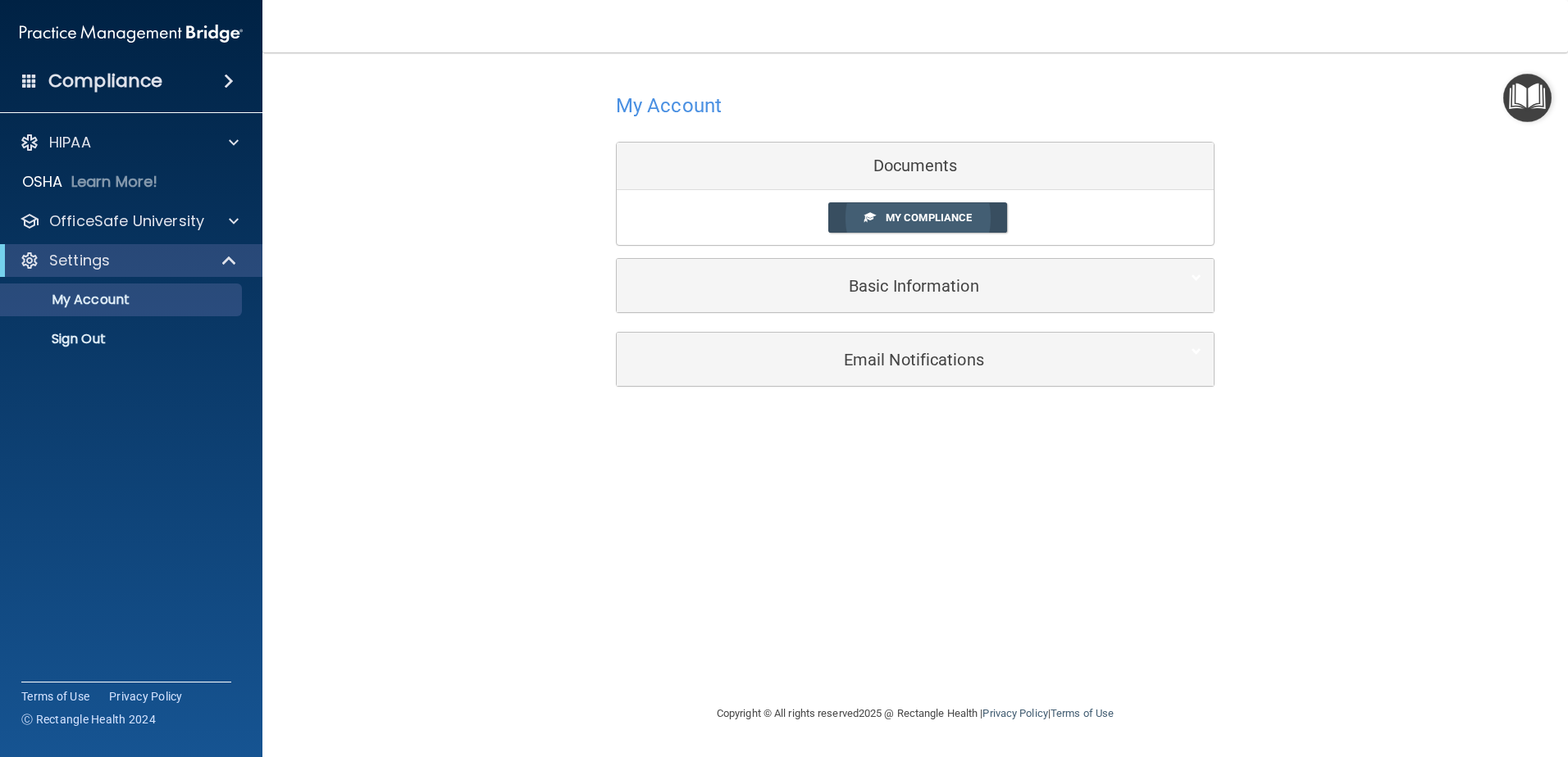
click at [901, 219] on span "My Compliance" at bounding box center [928, 217] width 86 height 13
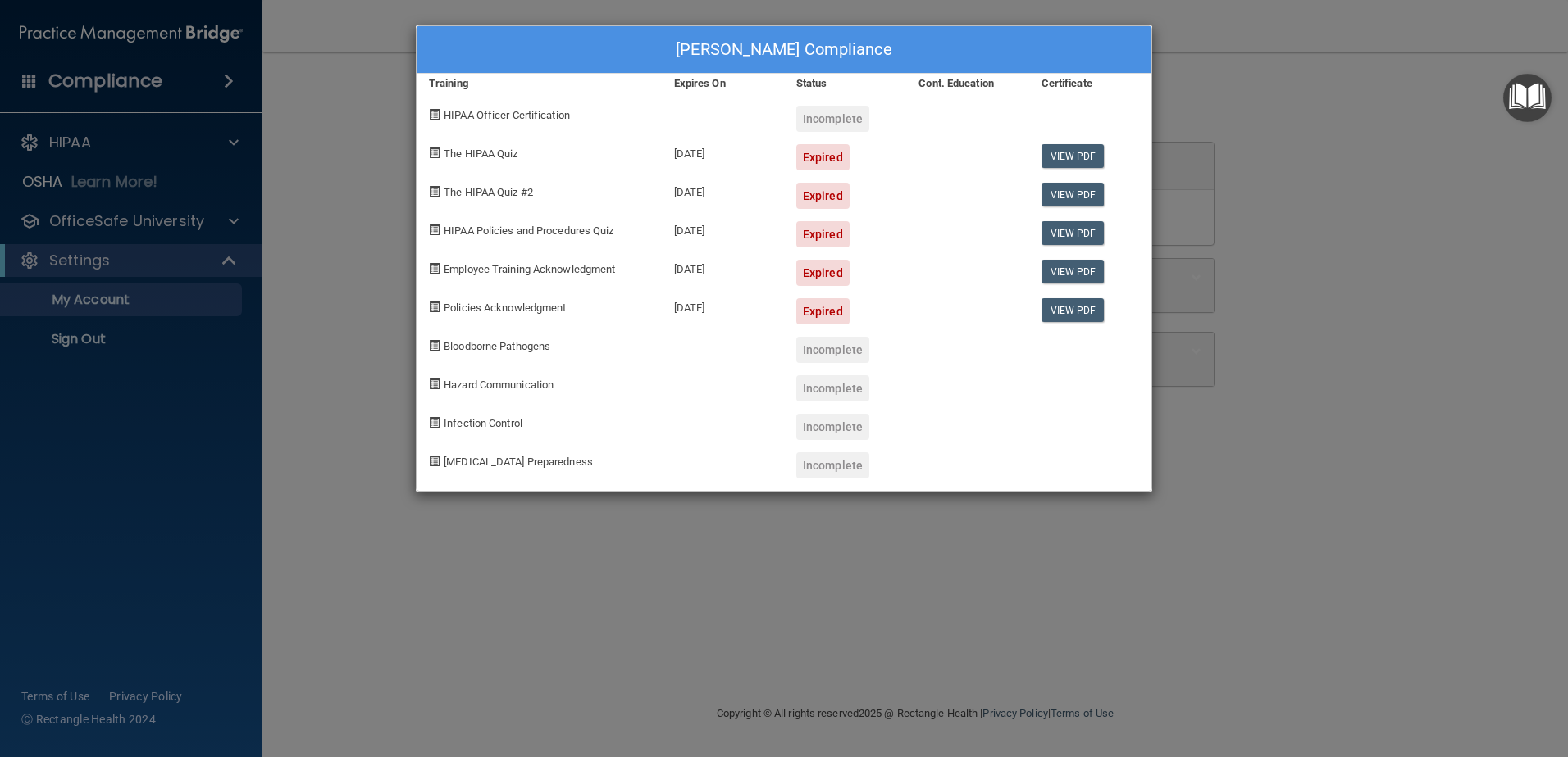
drag, startPoint x: 709, startPoint y: 152, endPoint x: 775, endPoint y: 153, distance: 66.0
click at [775, 153] on div "[DATE]" at bounding box center [722, 151] width 122 height 39
drag, startPoint x: 722, startPoint y: 301, endPoint x: 628, endPoint y: 220, distance: 124.1
click at [628, 220] on div "[PERSON_NAME] Compliance Training Expires On Status Cont. Education Certificate…" at bounding box center [784, 258] width 736 height 466
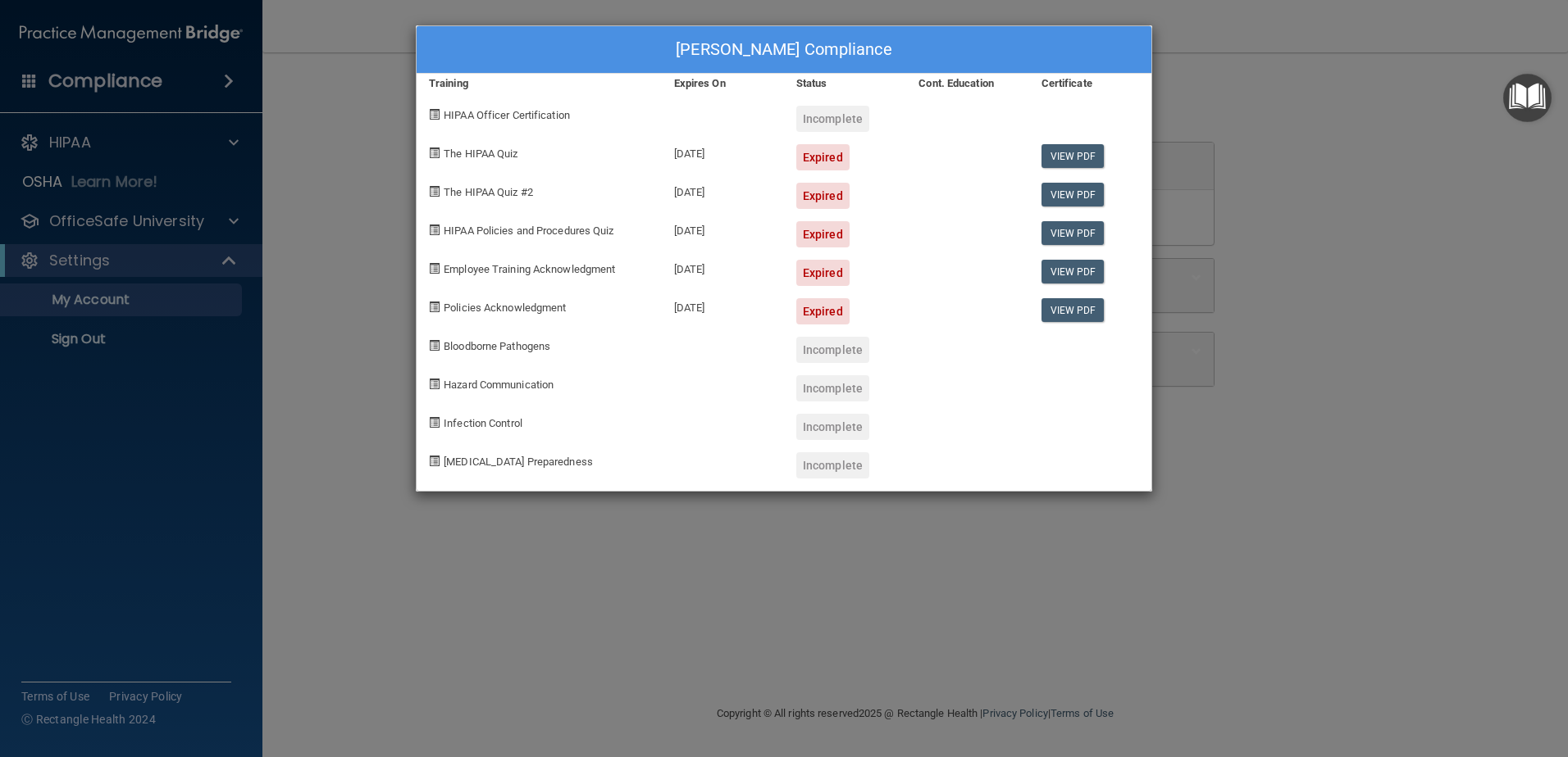
click at [628, 220] on div "HIPAA Policies and Procedures Quiz" at bounding box center [539, 228] width 245 height 39
drag, startPoint x: 653, startPoint y: 158, endPoint x: 752, endPoint y: 233, distance: 124.2
click at [752, 233] on div "[PERSON_NAME] Compliance Training Expires On Status Cont. Education Certificate…" at bounding box center [784, 258] width 736 height 466
click at [752, 233] on div "[DATE]" at bounding box center [722, 228] width 122 height 39
drag, startPoint x: 687, startPoint y: 266, endPoint x: 735, endPoint y: 271, distance: 48.3
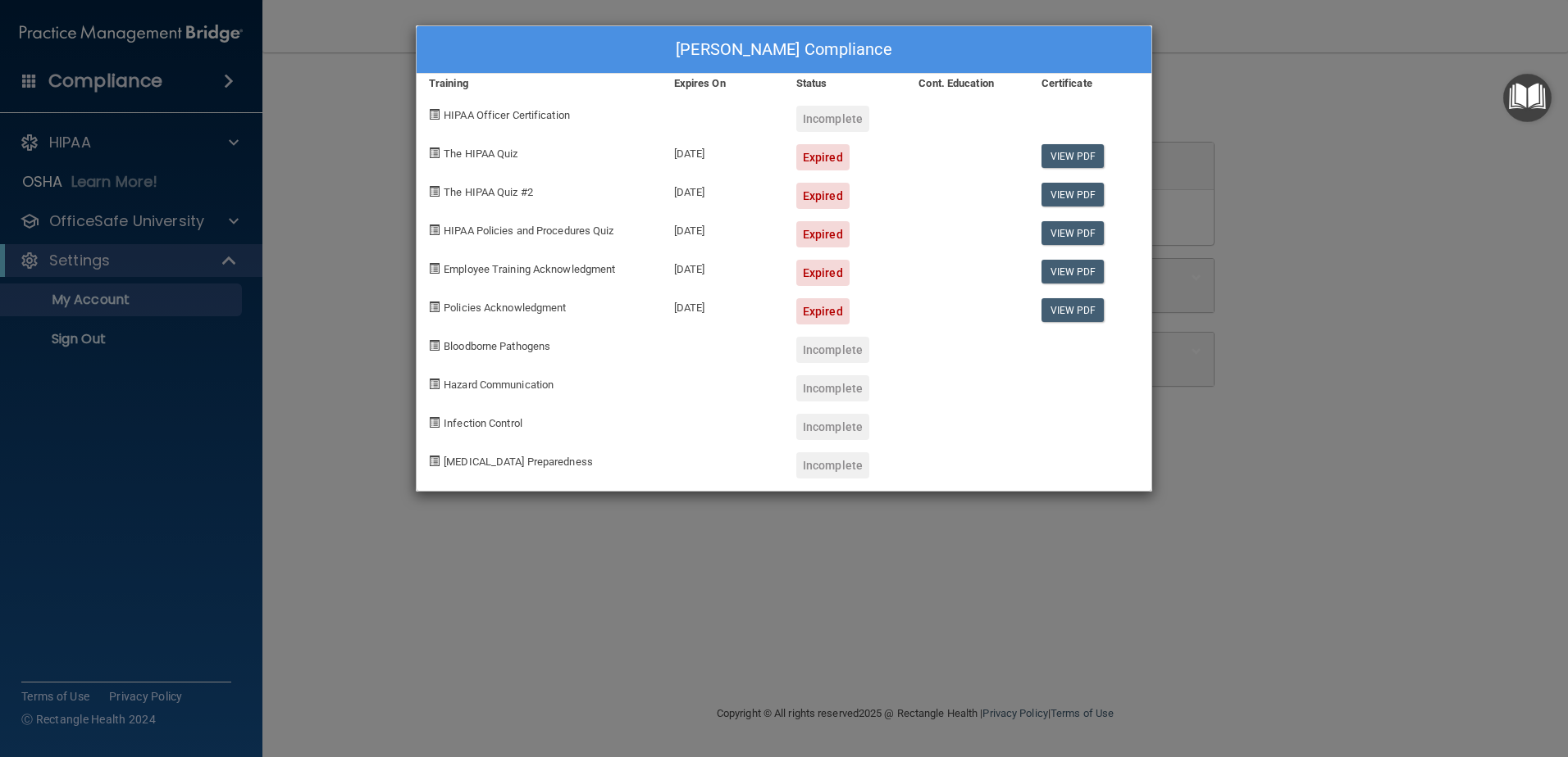
click at [735, 271] on div "[DATE]" at bounding box center [722, 267] width 122 height 39
drag, startPoint x: 733, startPoint y: 242, endPoint x: 694, endPoint y: 236, distance: 39.5
click at [694, 236] on div "[DATE]" at bounding box center [722, 228] width 122 height 39
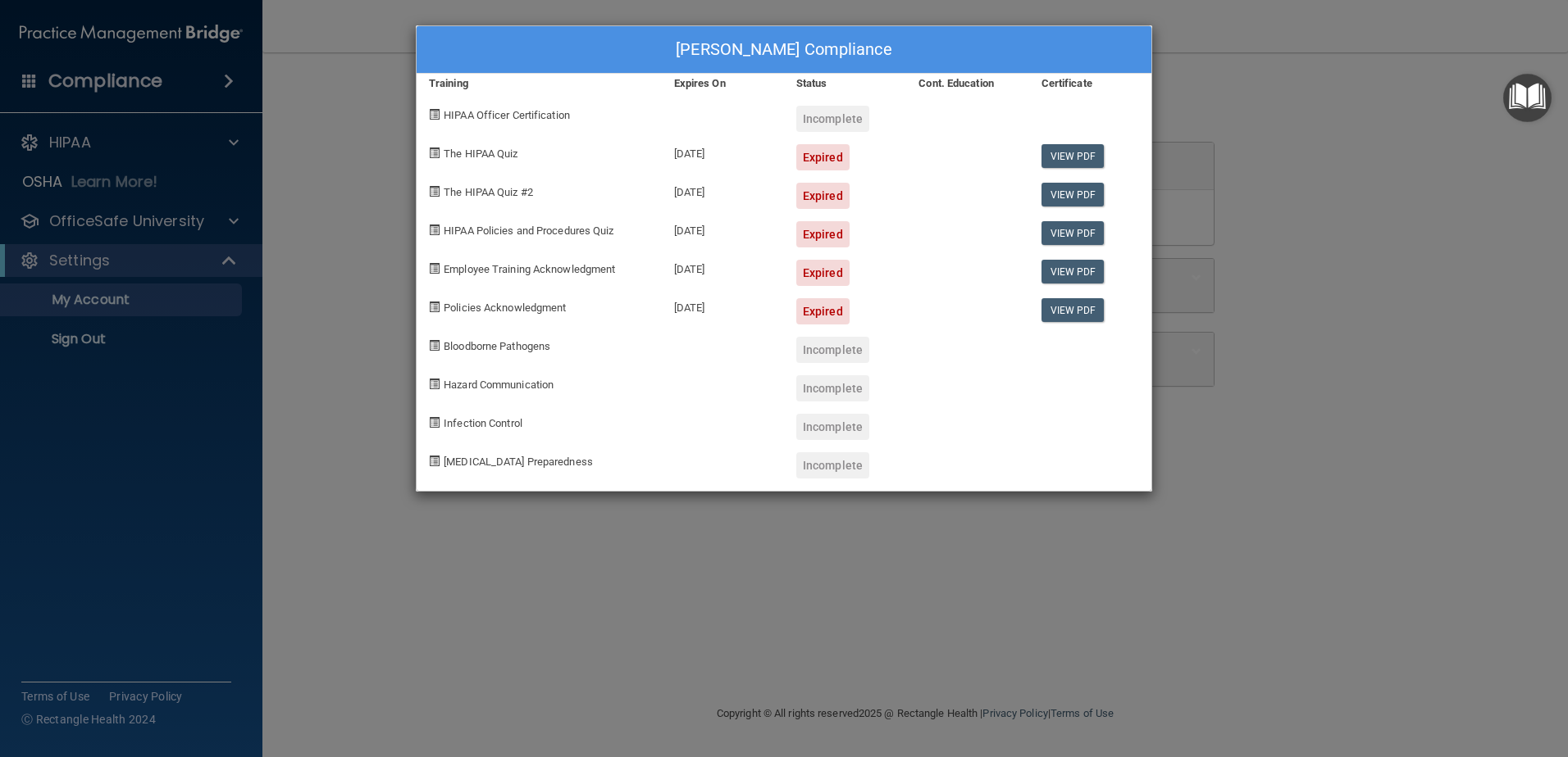
drag, startPoint x: 757, startPoint y: 202, endPoint x: 681, endPoint y: 188, distance: 77.3
click at [681, 188] on div "[DATE]" at bounding box center [722, 190] width 122 height 39
click at [806, 310] on div "Expired" at bounding box center [822, 311] width 53 height 26
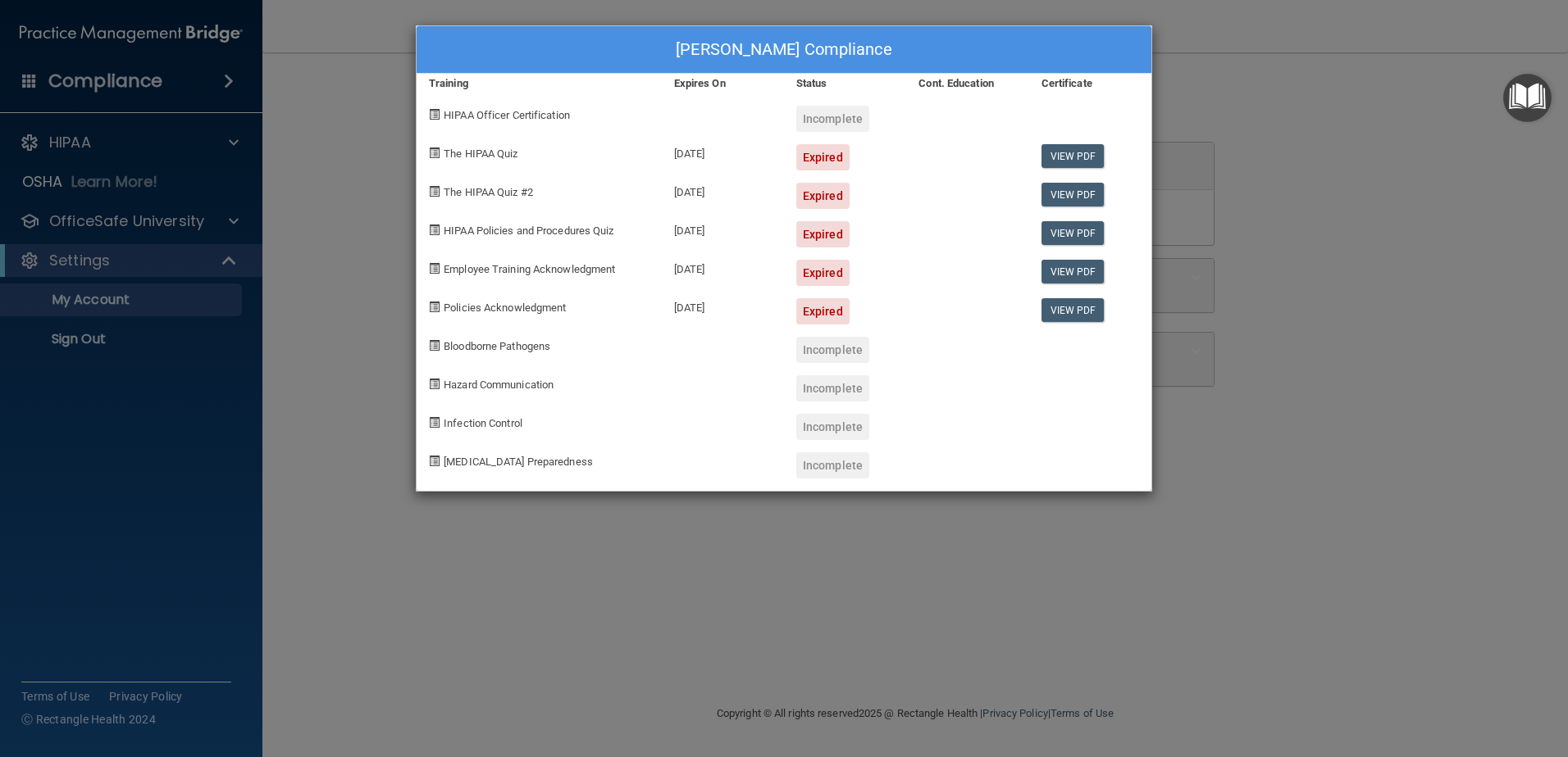
click at [805, 394] on div "Incomplete" at bounding box center [832, 388] width 73 height 26
click at [825, 299] on div "Expired" at bounding box center [822, 311] width 53 height 26
click at [805, 186] on div "Expired" at bounding box center [822, 195] width 53 height 26
drag, startPoint x: 411, startPoint y: 38, endPoint x: 393, endPoint y: 38, distance: 18.0
click at [410, 38] on div "[PERSON_NAME] Compliance Training Expires On Status Cont. Education Certificate…" at bounding box center [784, 378] width 1568 height 757
